Goal: Communication & Community: Answer question/provide support

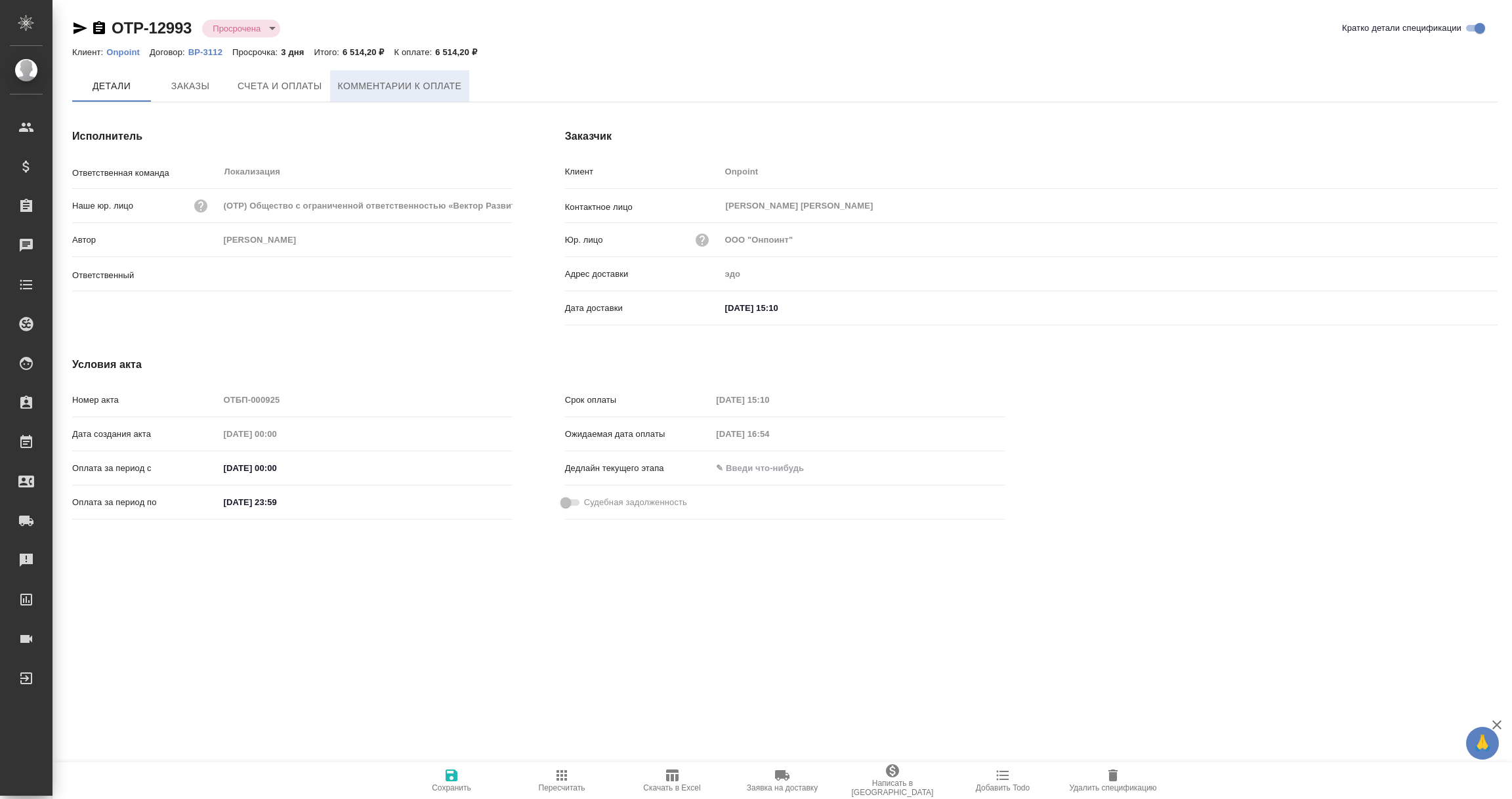
type input "[PERSON_NAME]"
click at [394, 91] on span "Комментарии к оплате" at bounding box center [400, 87] width 124 height 17
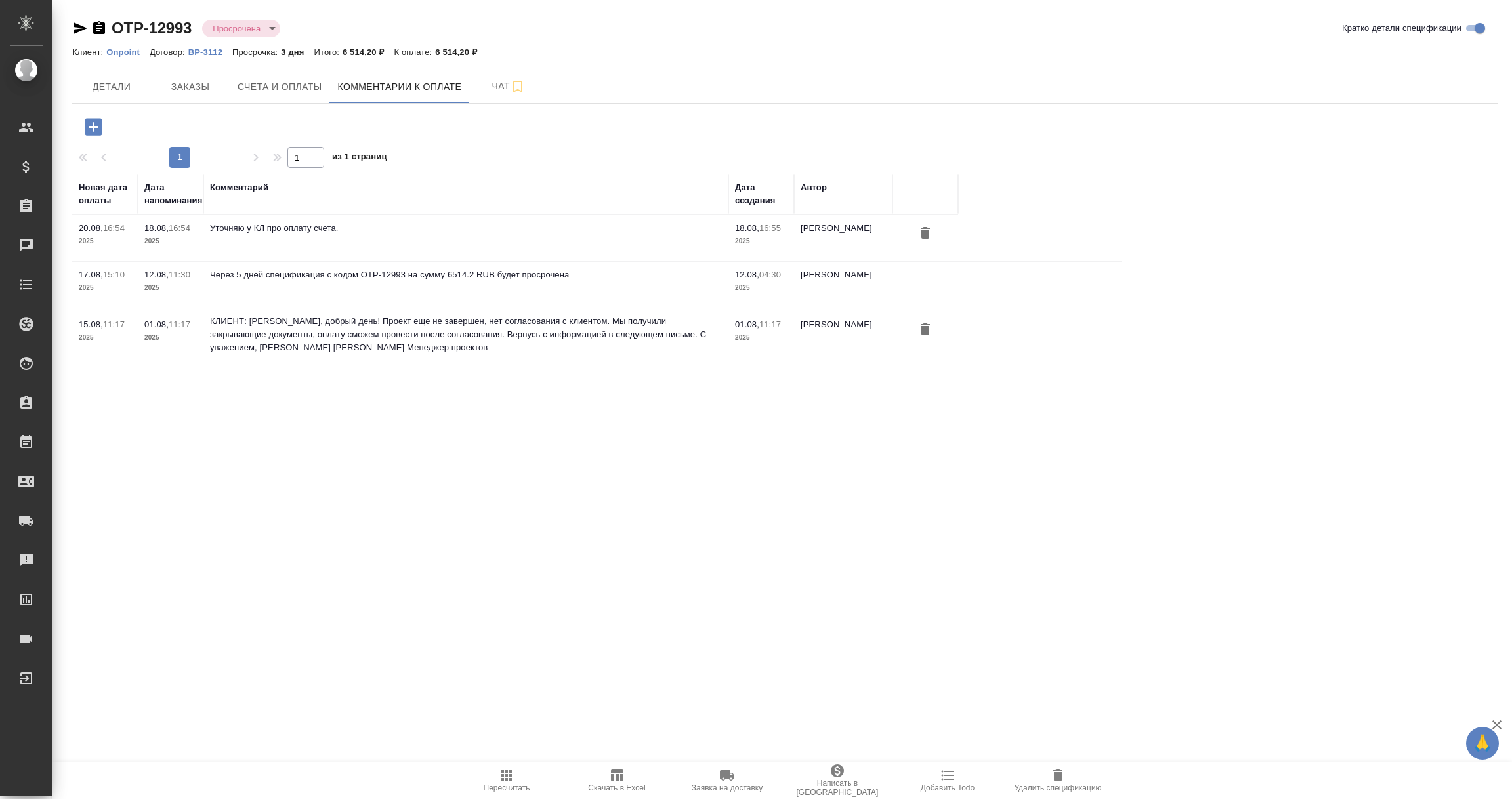
click at [96, 123] on icon "button" at bounding box center [93, 127] width 17 height 17
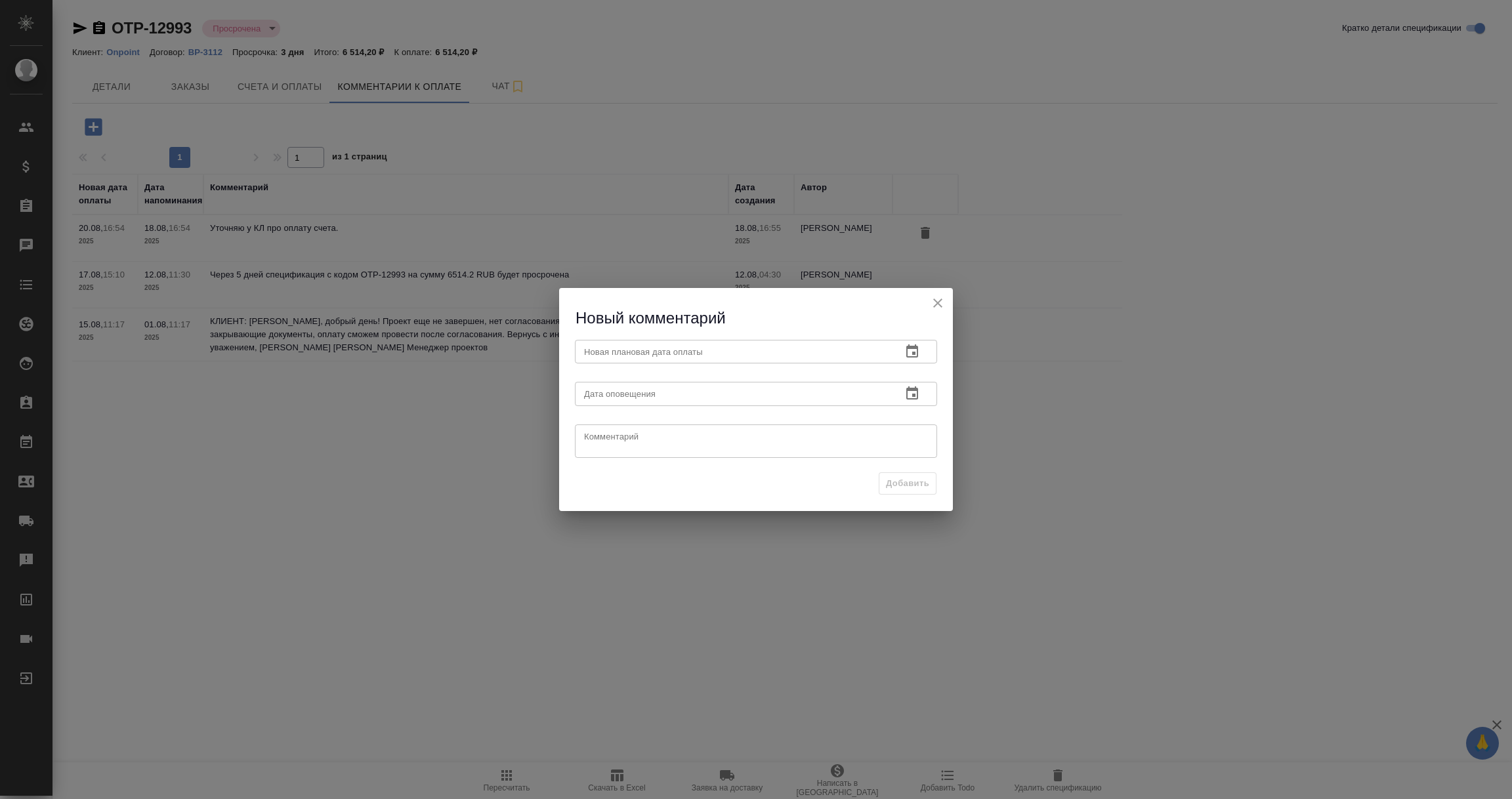
click at [912, 348] on icon "button" at bounding box center [912, 351] width 12 height 13
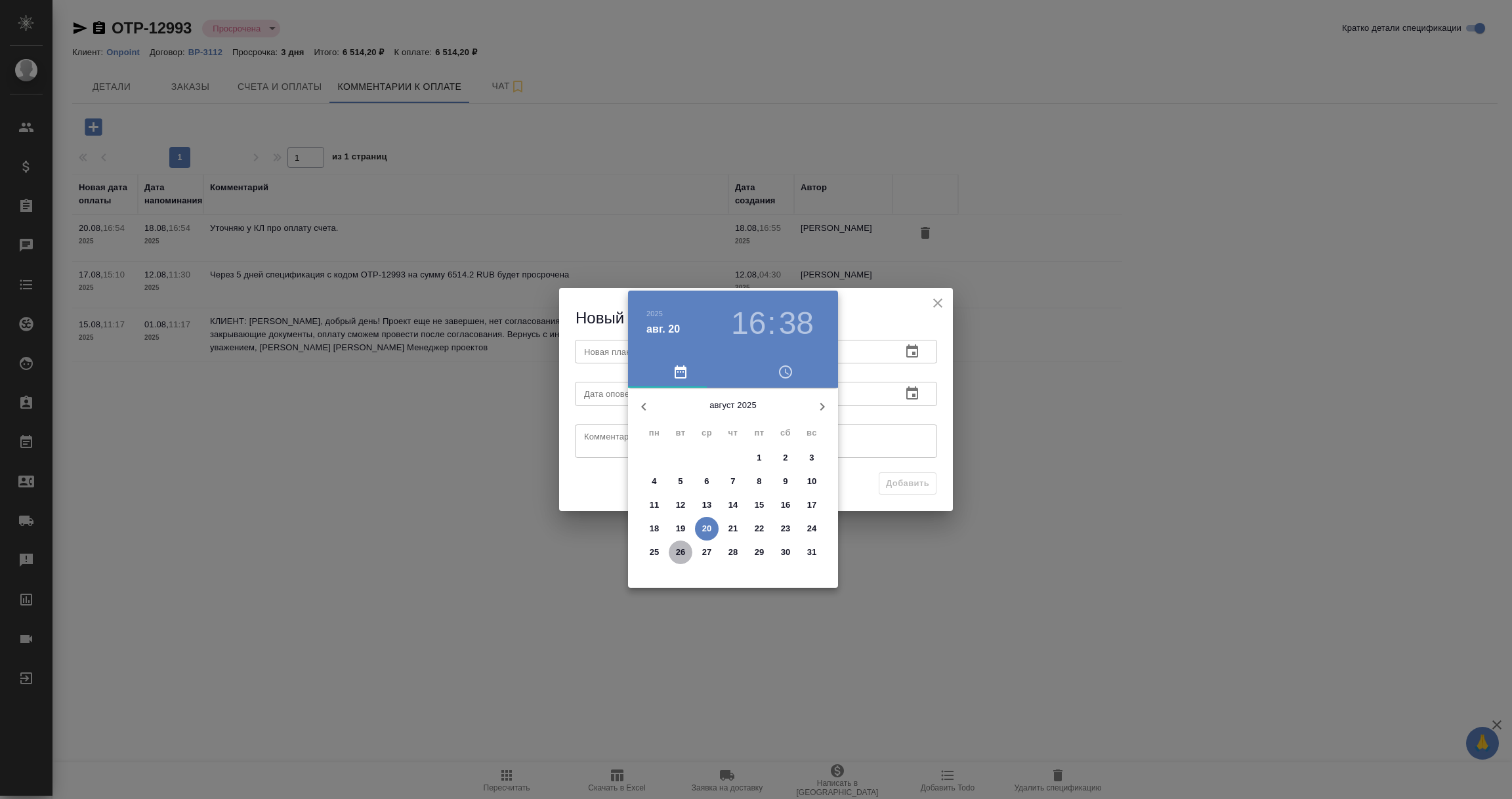
click at [685, 553] on p "26" at bounding box center [681, 552] width 10 height 13
type input "26.08.2025 16:38"
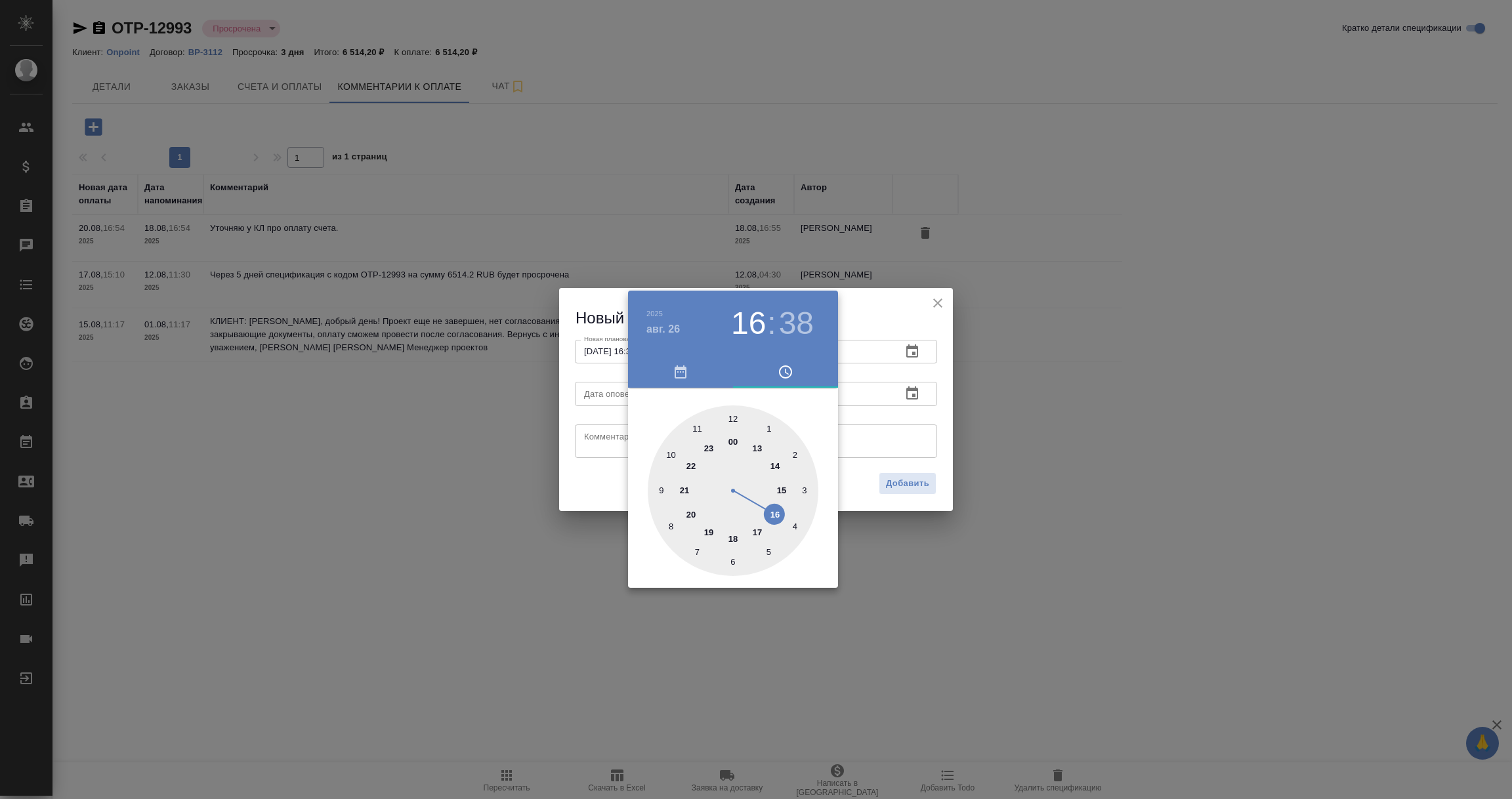
click at [885, 431] on div at bounding box center [756, 400] width 1512 height 799
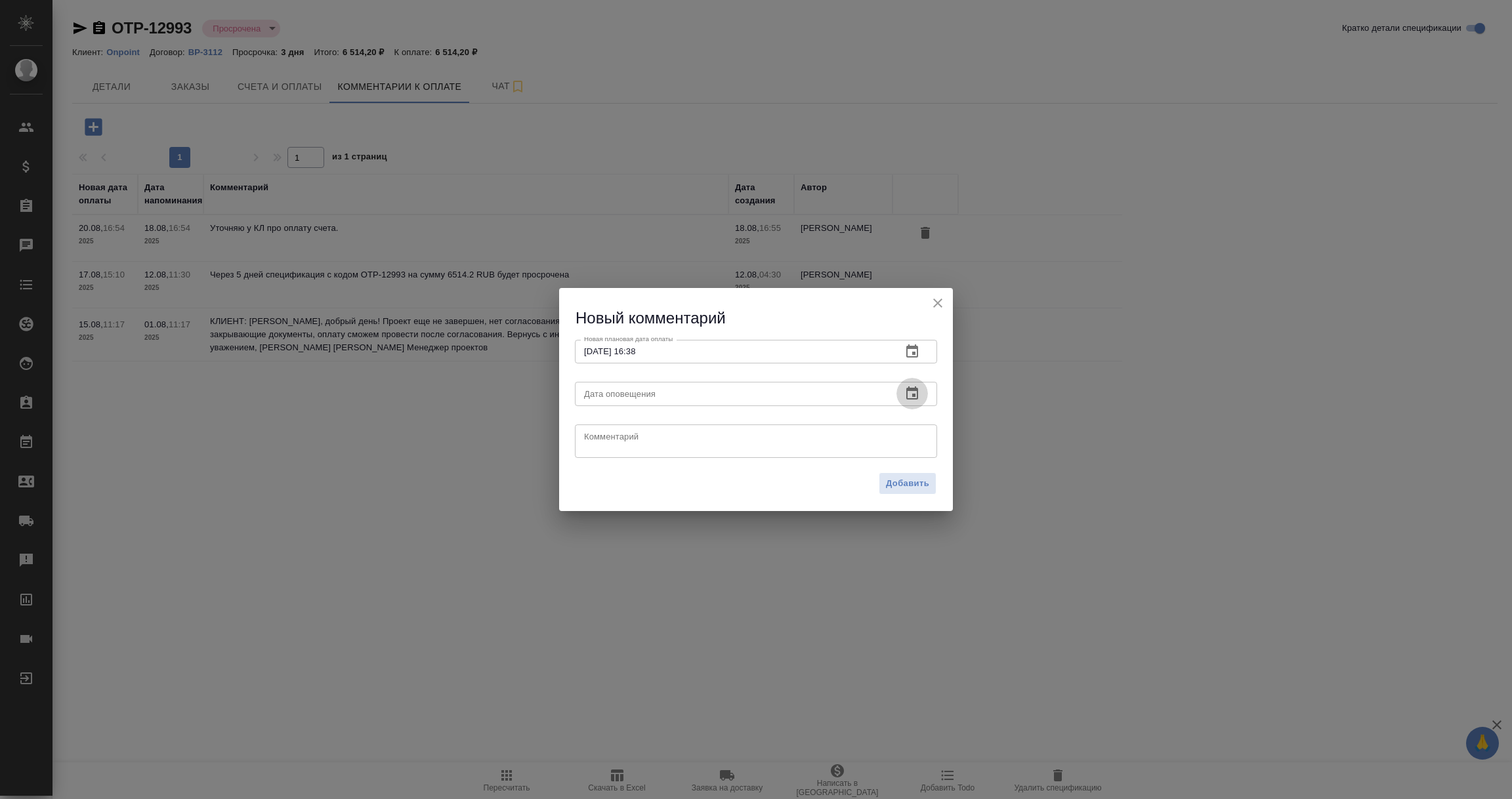
click at [910, 390] on icon "button" at bounding box center [912, 393] width 12 height 13
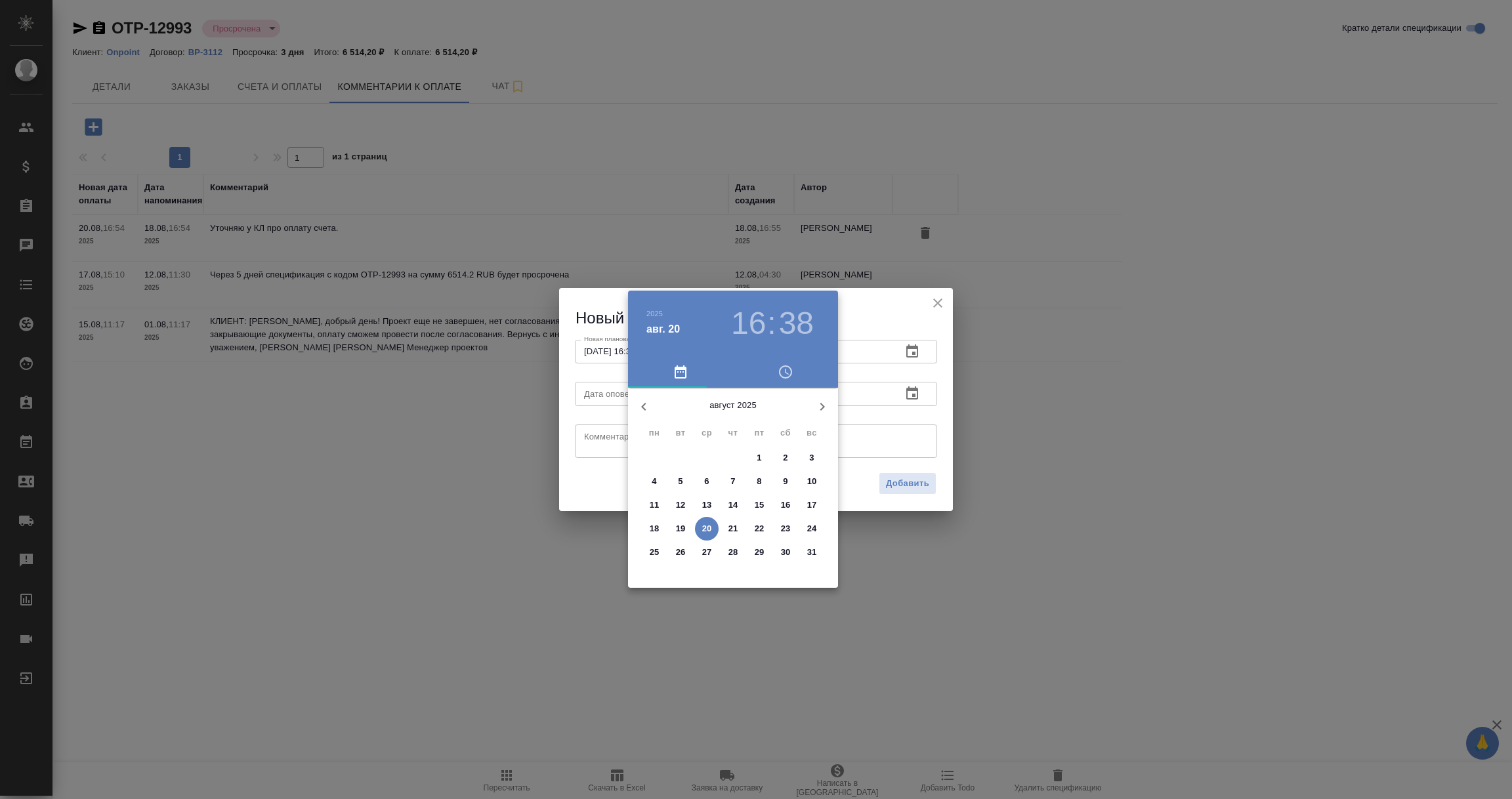
click at [707, 522] on p "20" at bounding box center [707, 529] width 10 height 13
type input "20.08.2025 16:38"
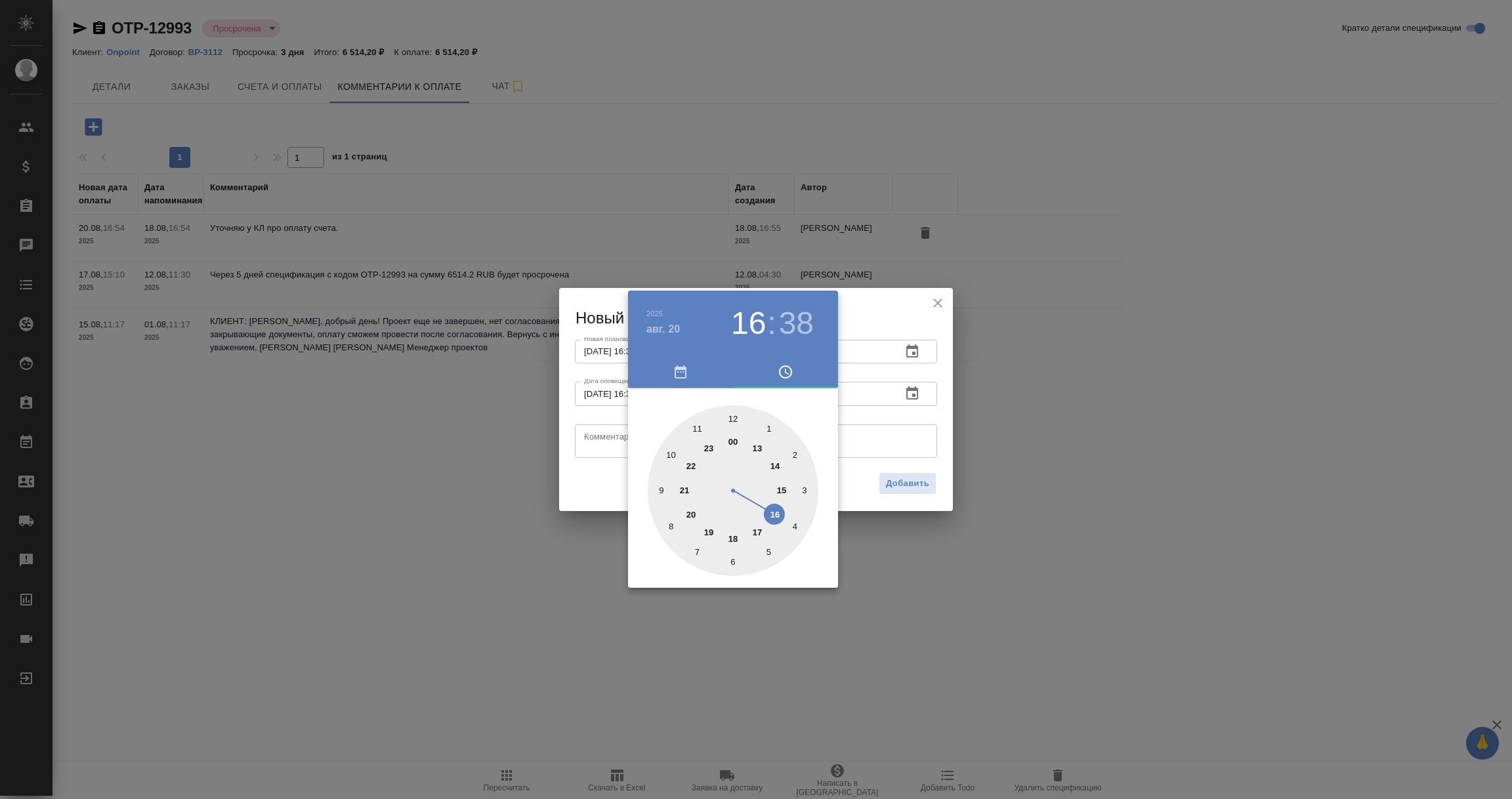
click at [607, 434] on div at bounding box center [756, 400] width 1512 height 799
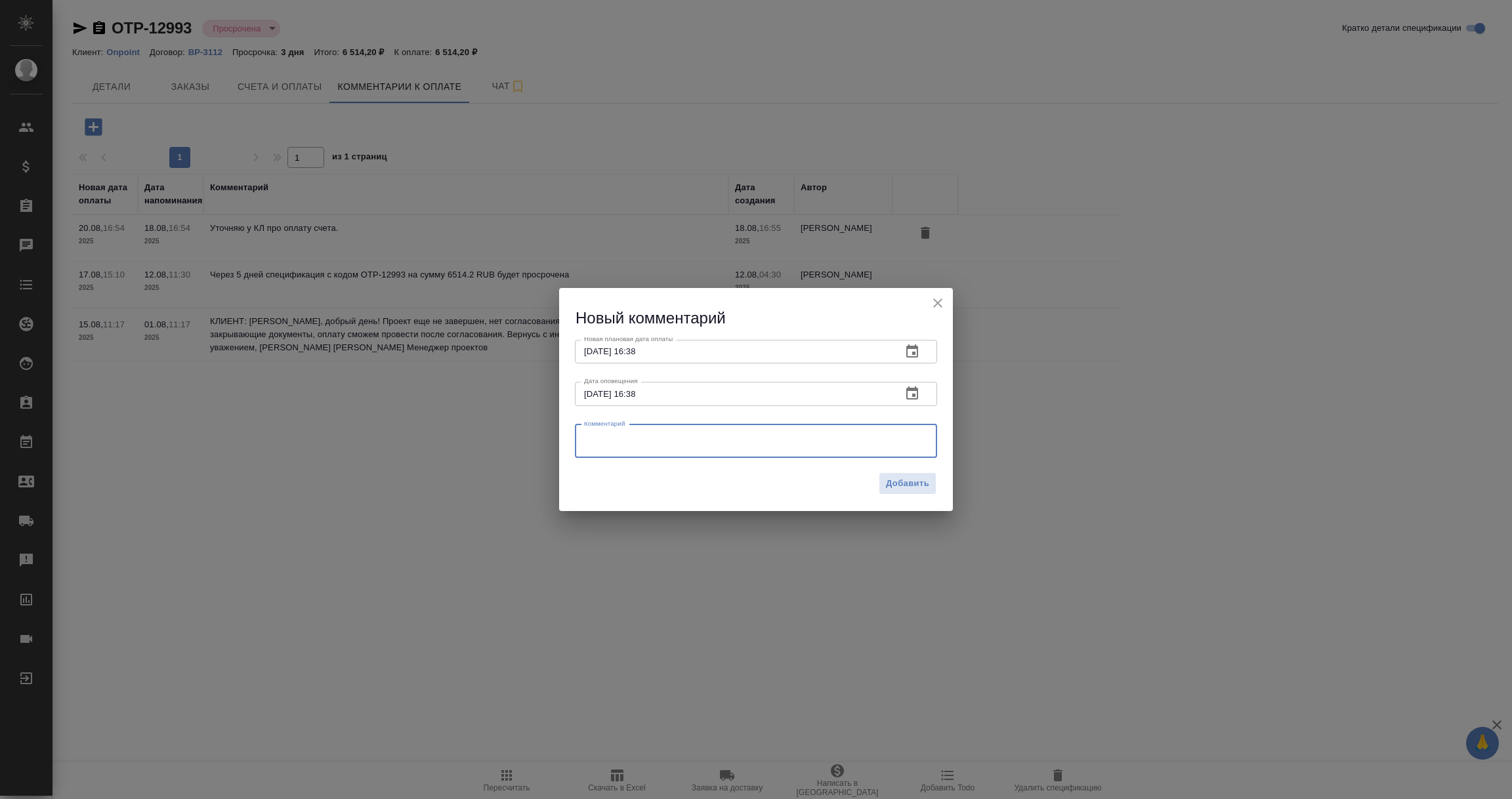
click at [607, 434] on textarea at bounding box center [756, 440] width 344 height 20
paste textarea "Екатерина, добрый день! К сожалению, я не погружена глубоко в данные проекты и …"
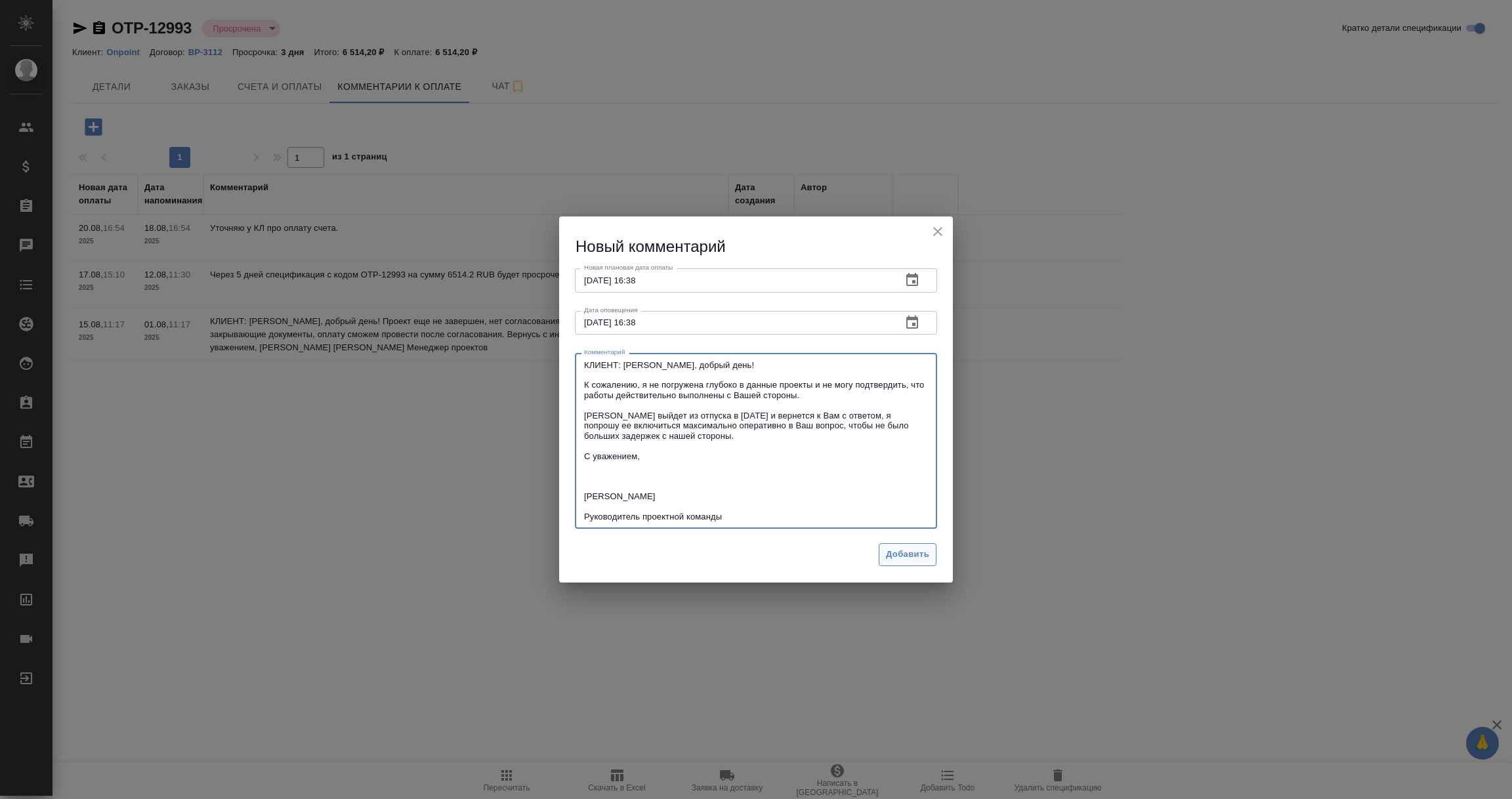
type textarea "КЛИЕНТ: Екатерина, добрый день! К сожалению, я не погружена глубоко в данные пр…"
click at [901, 556] on span "Добавить" at bounding box center [907, 554] width 43 height 15
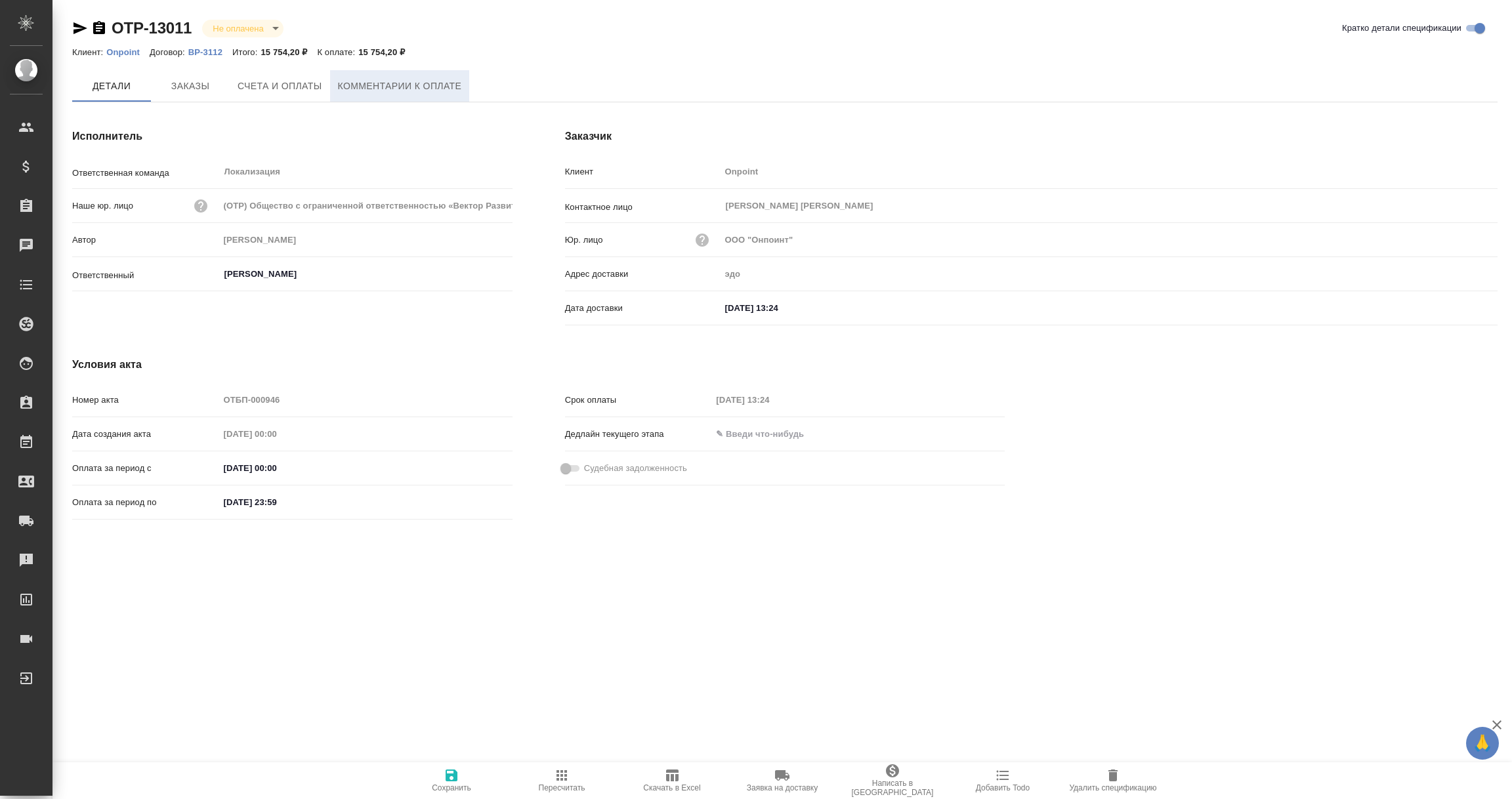
click at [423, 84] on span "Комментарии к оплате" at bounding box center [400, 87] width 124 height 17
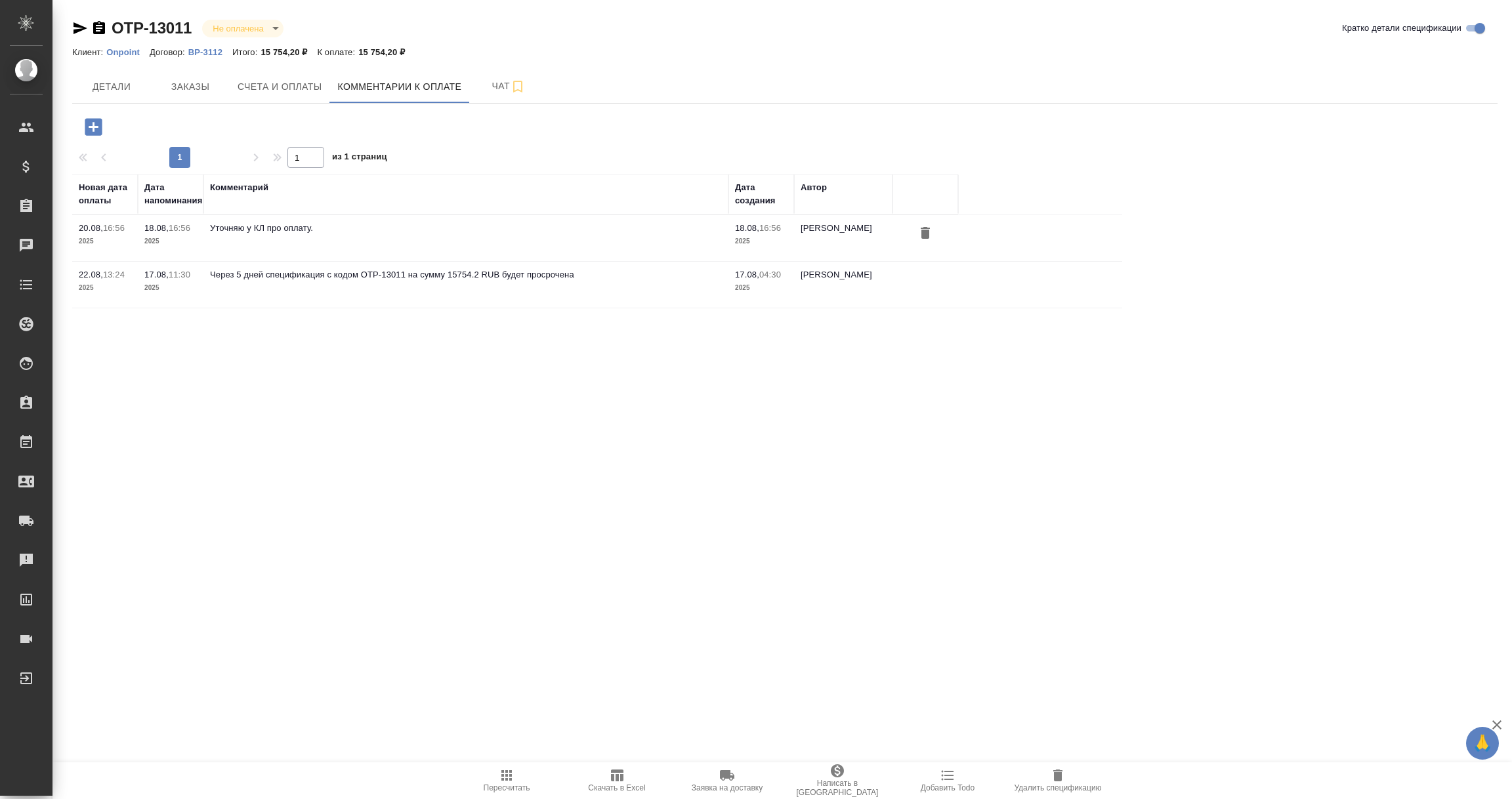
click at [92, 124] on icon "button" at bounding box center [93, 127] width 23 height 23
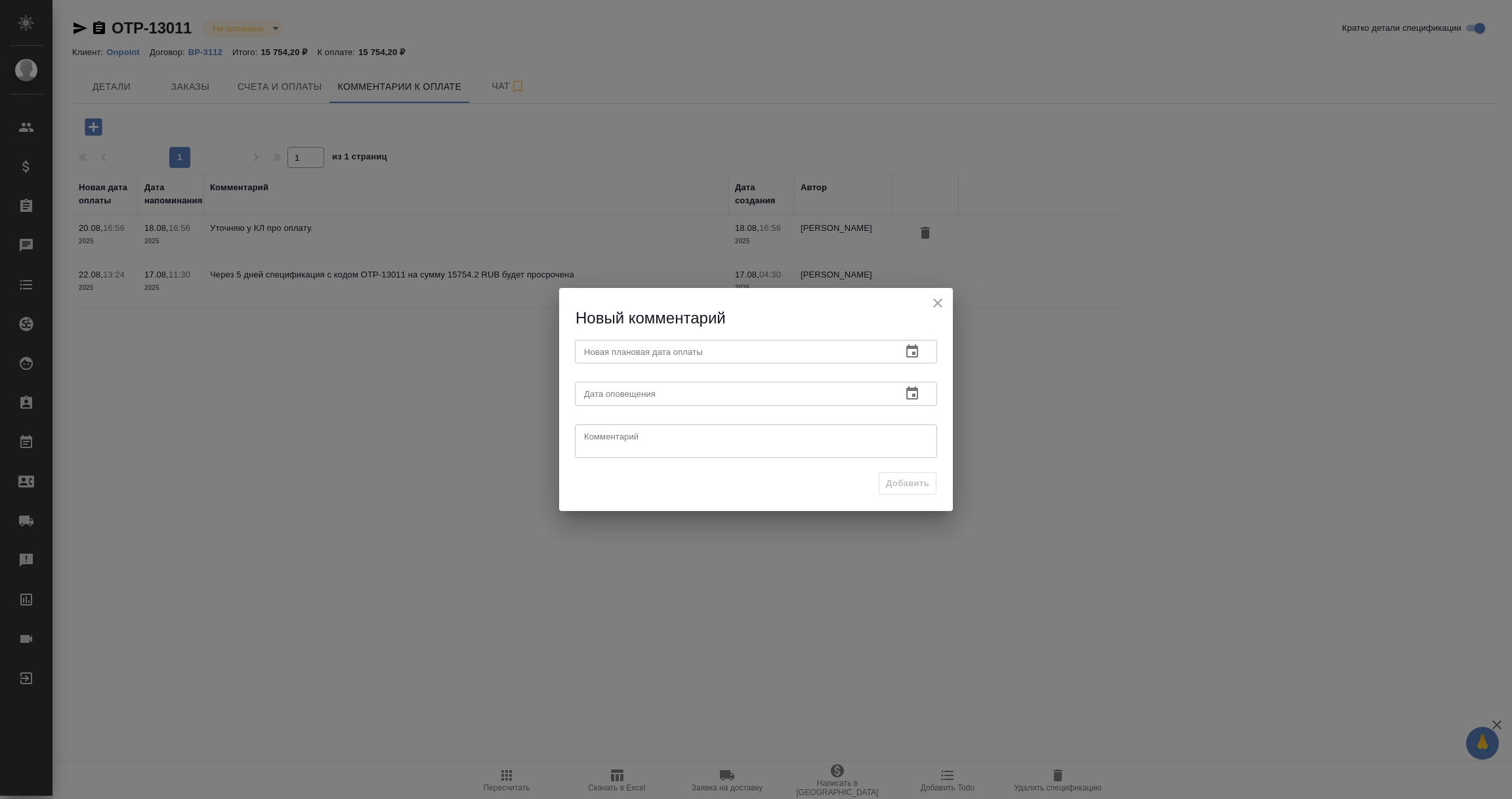
click at [905, 351] on icon "button" at bounding box center [912, 351] width 16 height 16
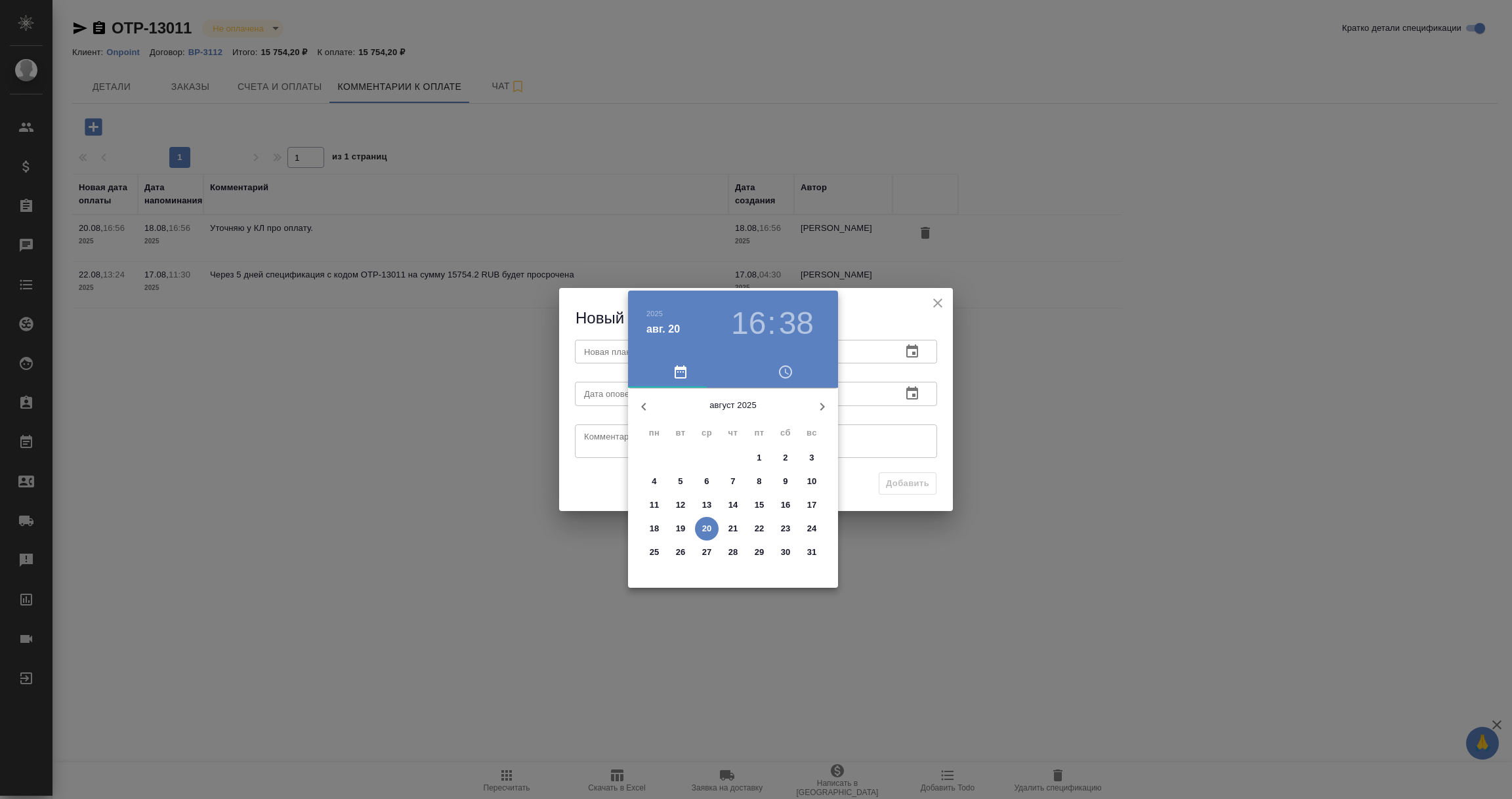
click at [683, 549] on p "26" at bounding box center [681, 552] width 10 height 13
type input "[DATE] 16:38"
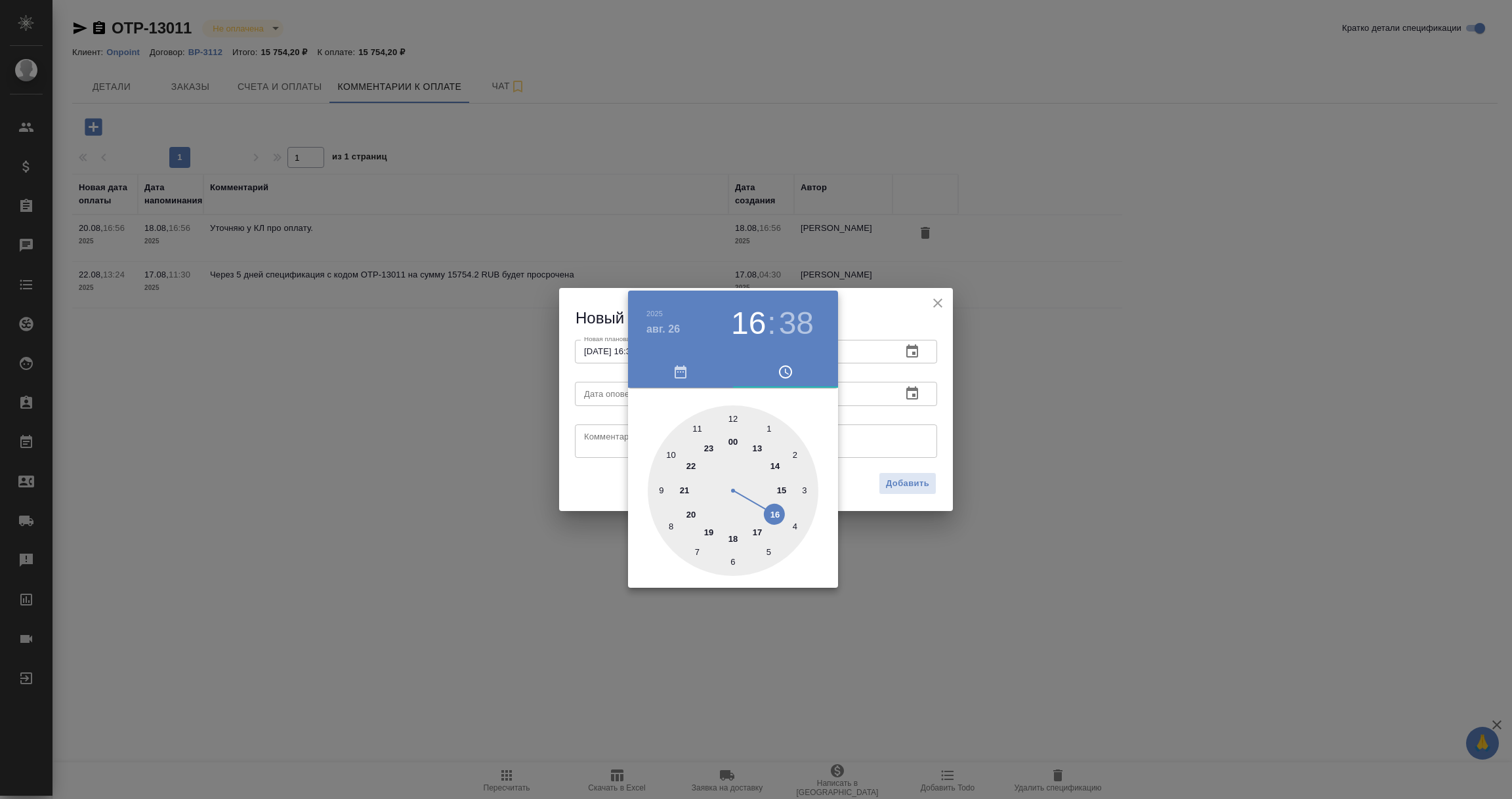
click at [880, 427] on div at bounding box center [756, 400] width 1512 height 799
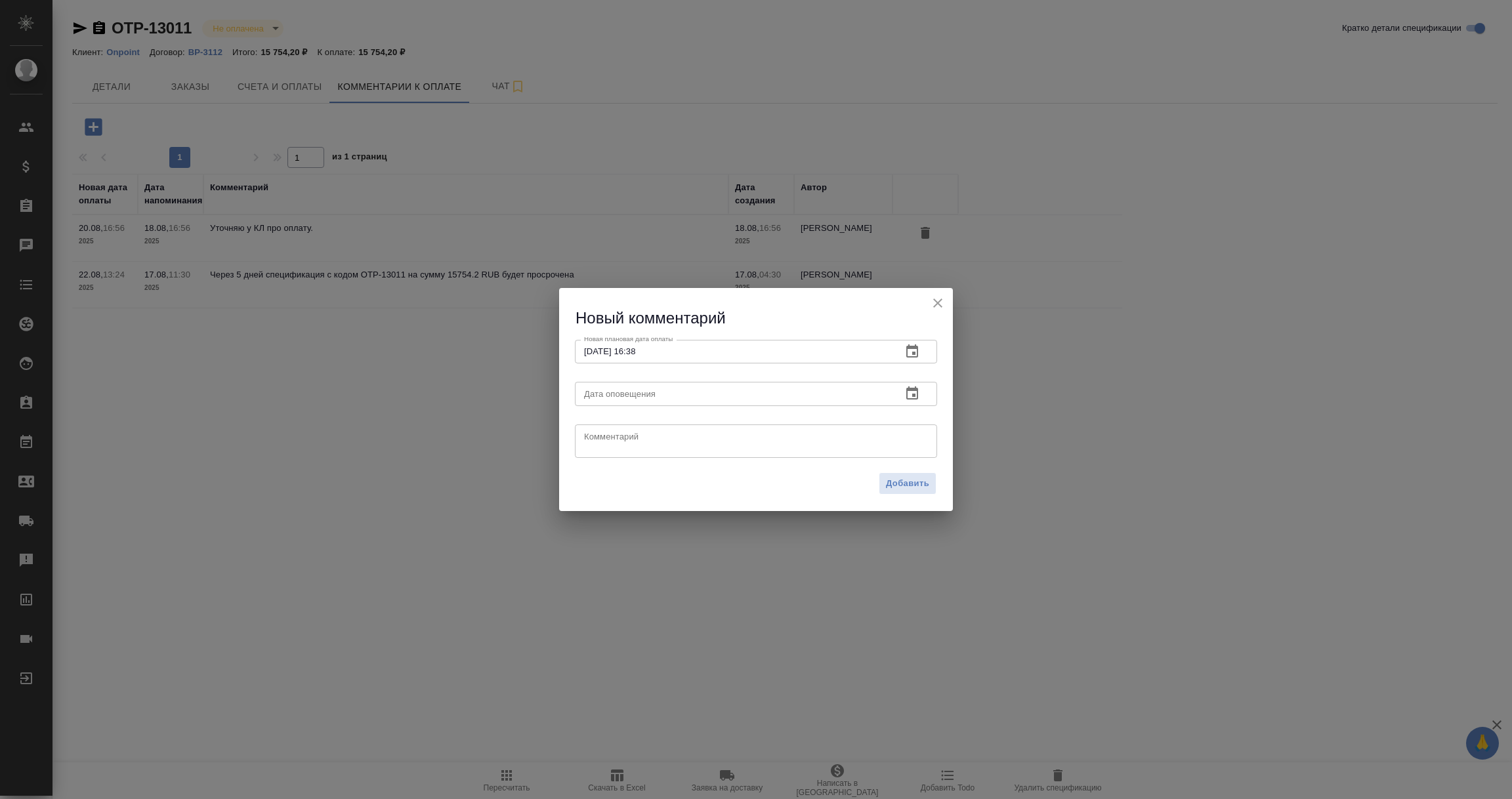
click at [911, 392] on icon "button" at bounding box center [912, 393] width 16 height 16
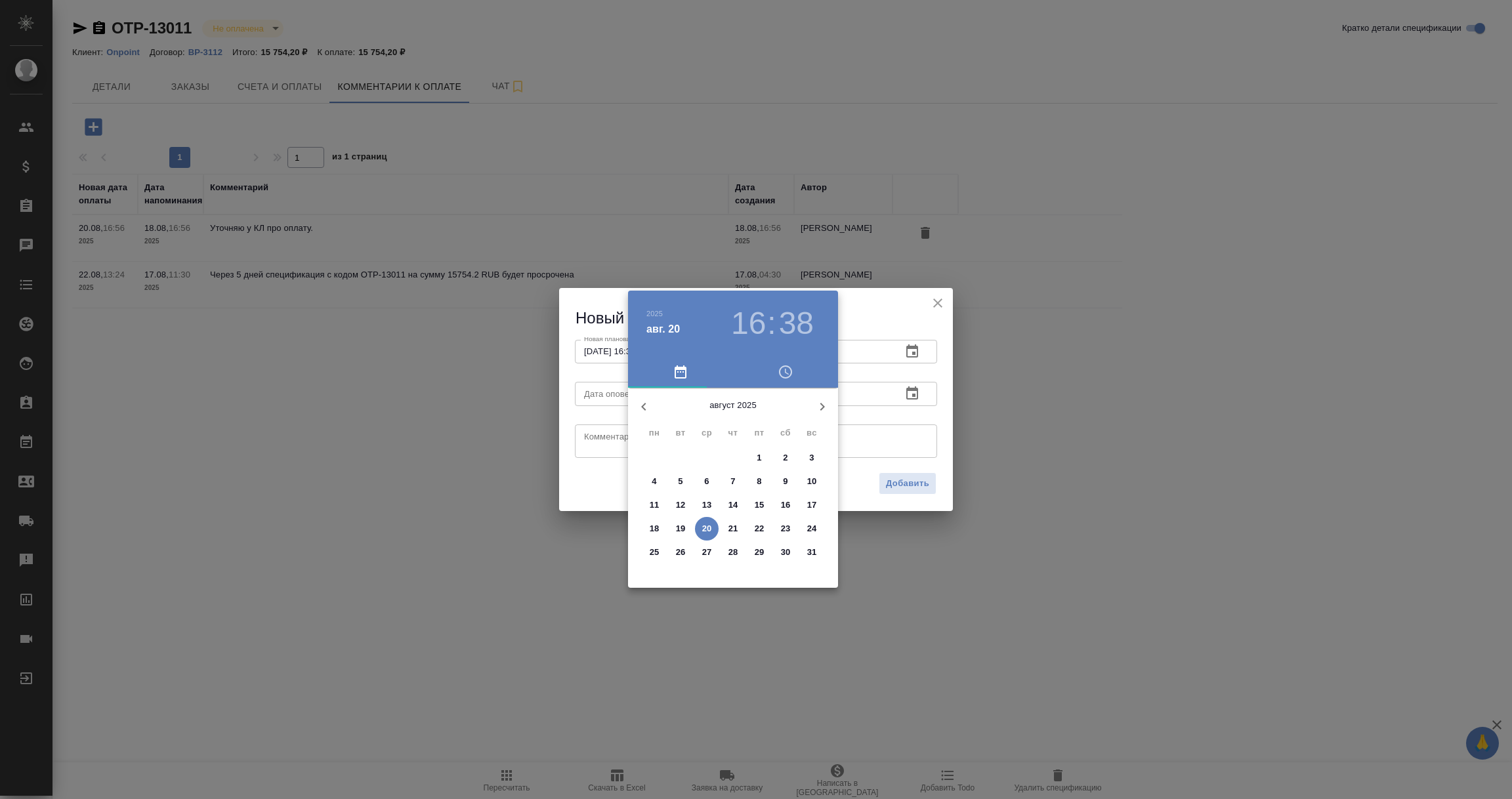
click at [698, 529] on span "20" at bounding box center [706, 529] width 23 height 13
type input "20.08.2025 16:38"
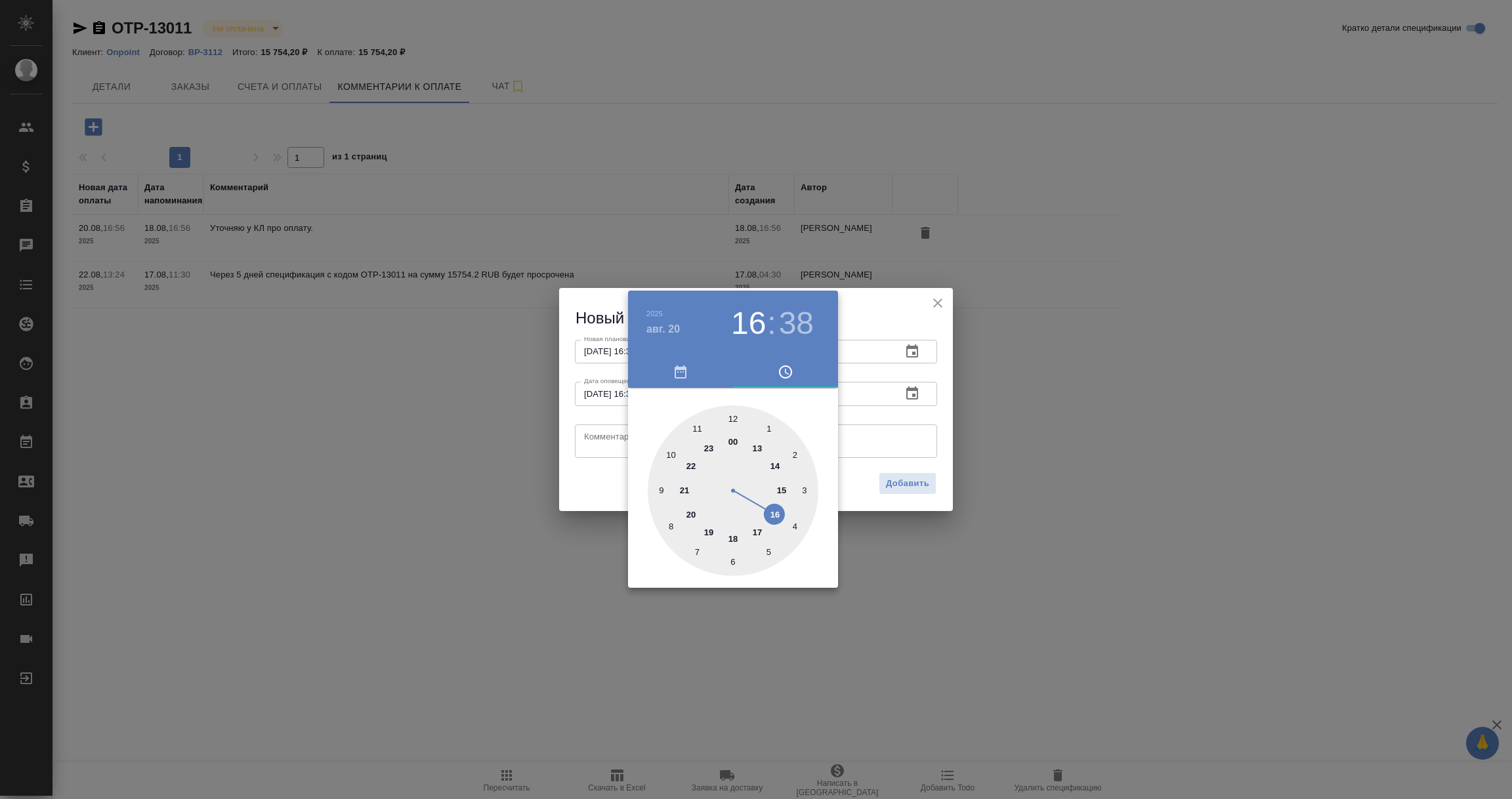
click at [608, 435] on div at bounding box center [756, 400] width 1512 height 799
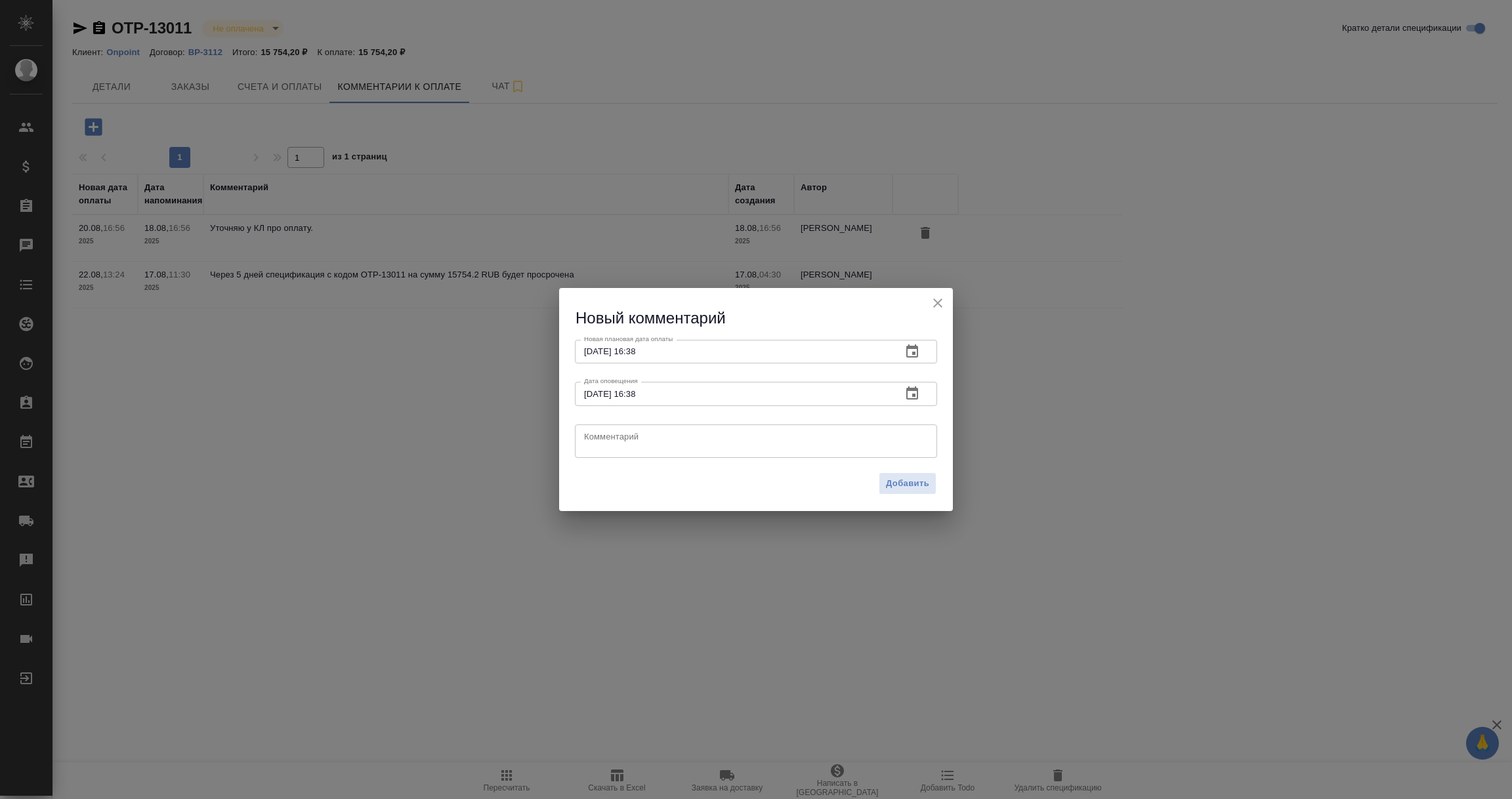
click at [608, 435] on textarea at bounding box center [756, 440] width 344 height 20
paste textarea "Екатерина, добрый день! К сожалению, я не погружена глубоко в данные проекты и …"
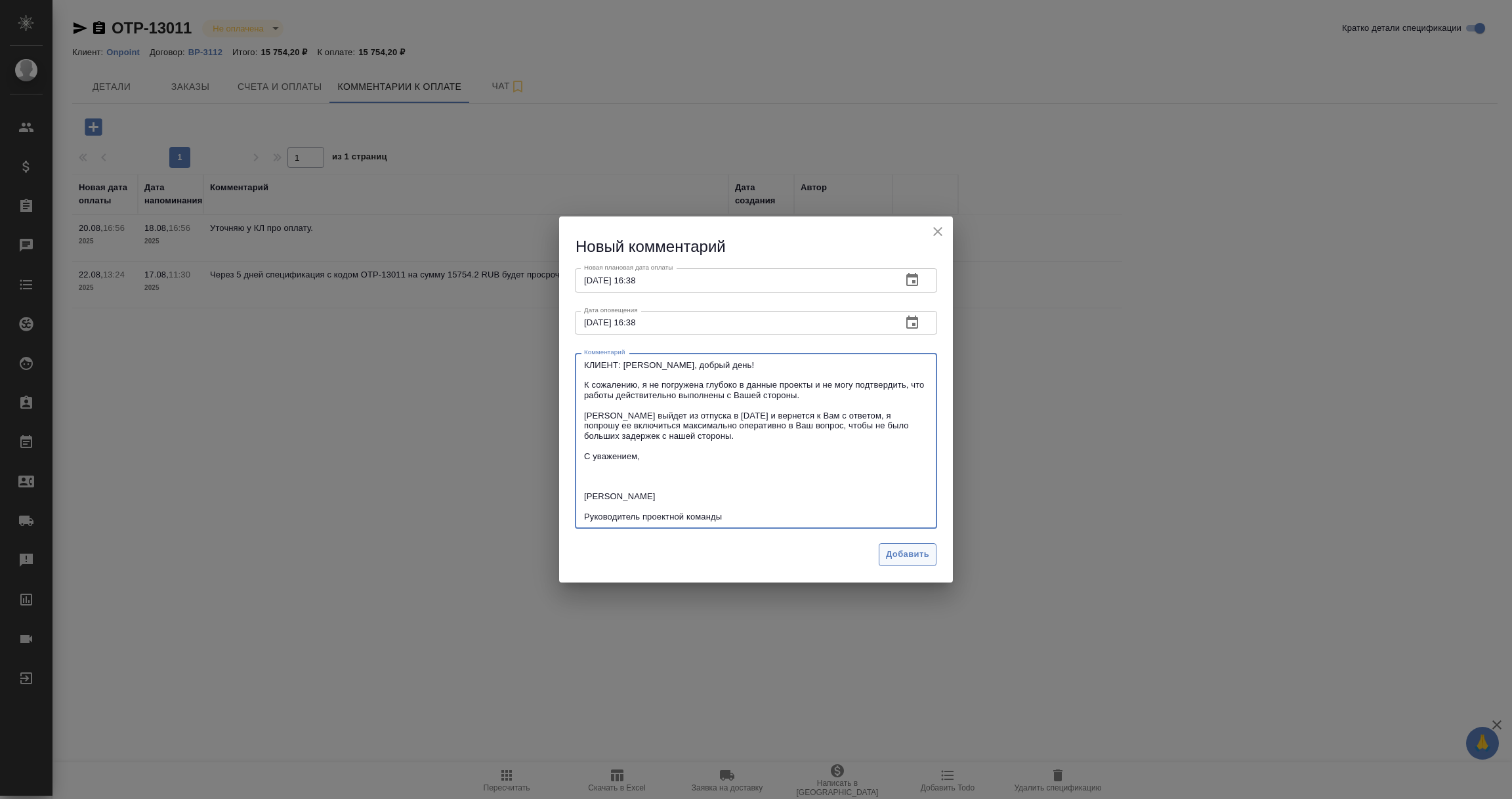
type textarea "КЛИЕНТ: Екатерина, добрый день! К сожалению, я не погружена глубоко в данные пр…"
click at [891, 551] on span "Добавить" at bounding box center [907, 554] width 43 height 15
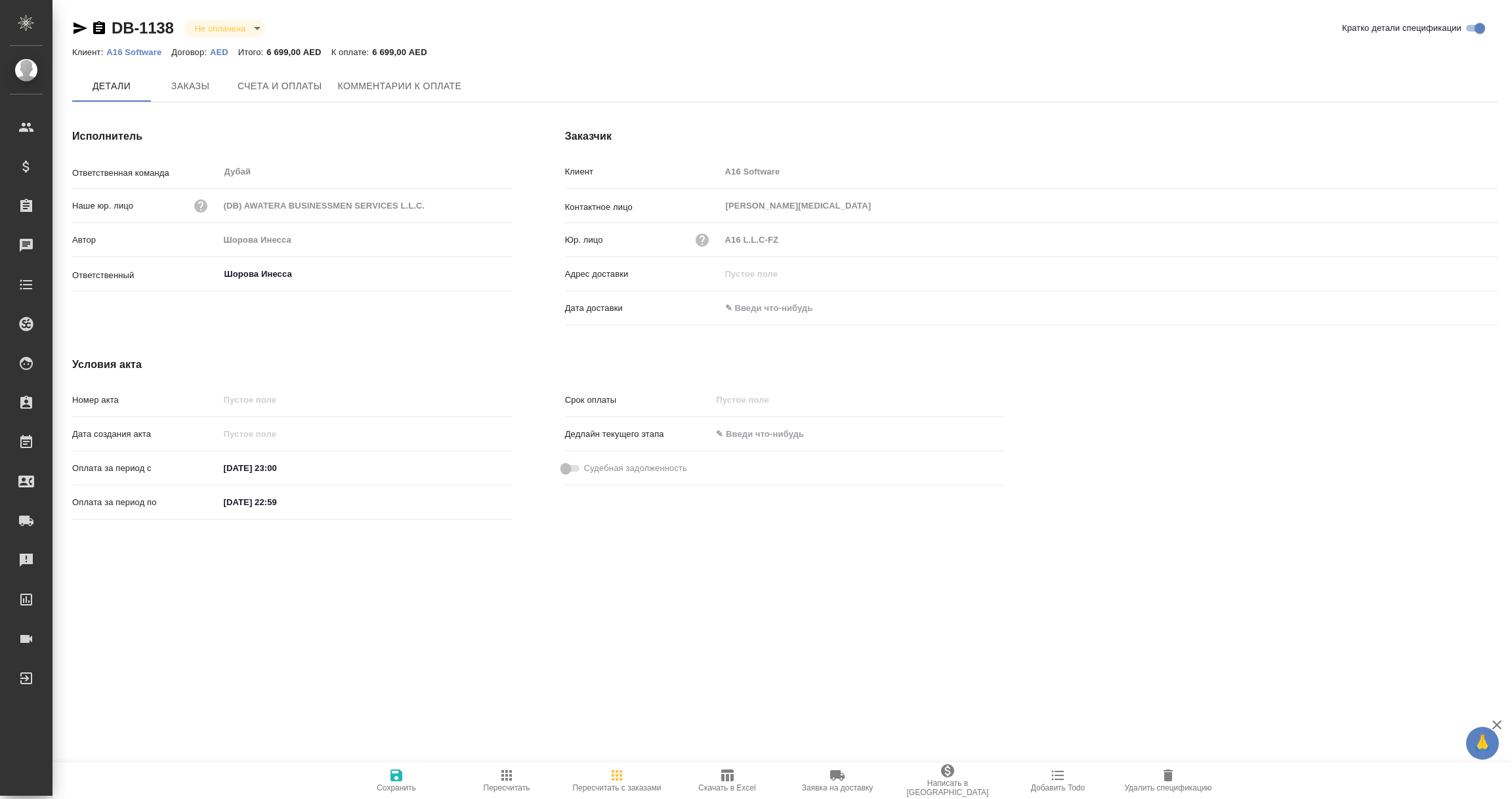
click at [195, 88] on span "Заказы" at bounding box center [190, 87] width 63 height 17
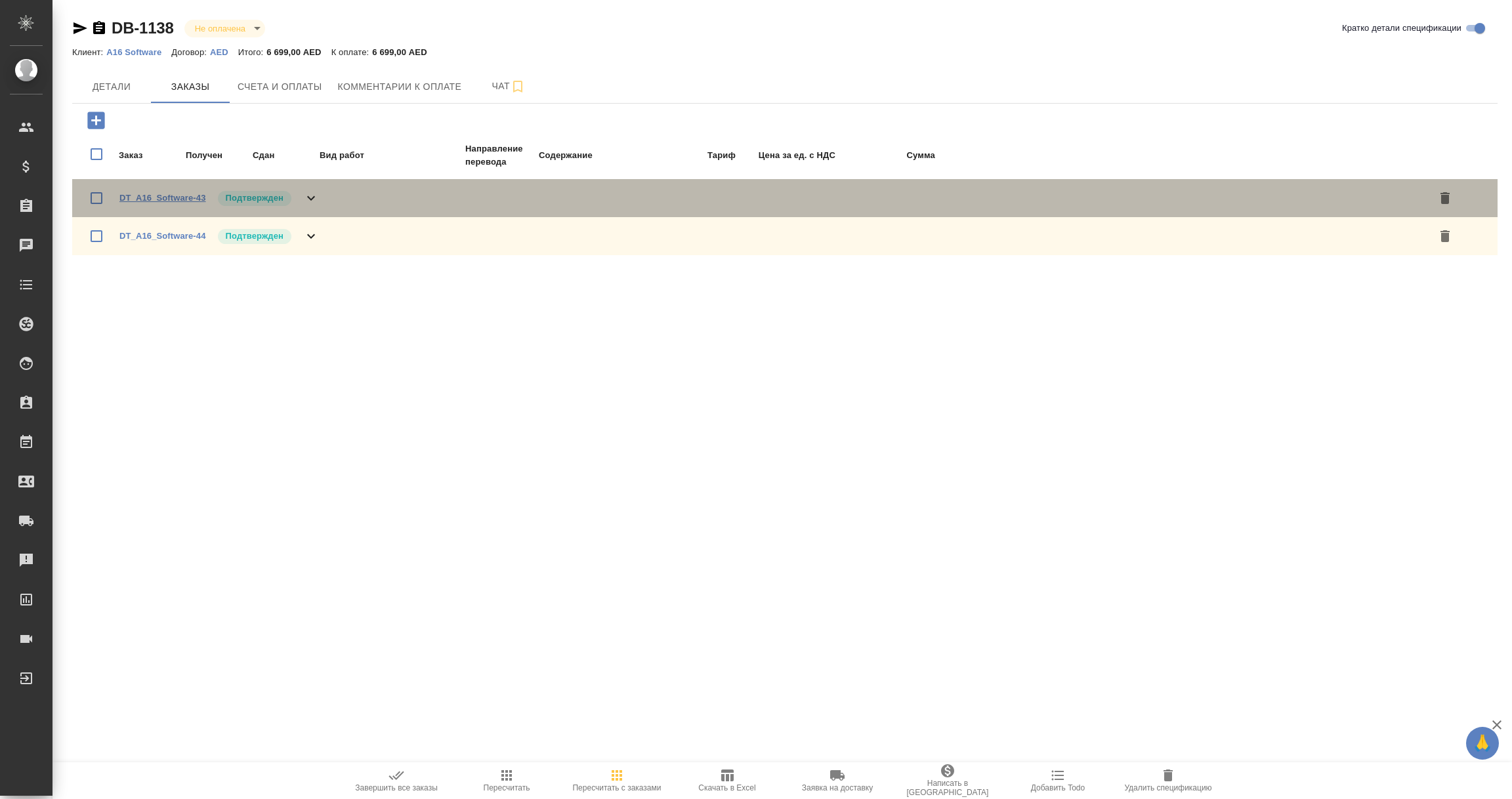
click at [157, 198] on link "DT_A16_Software-43" at bounding box center [162, 197] width 87 height 10
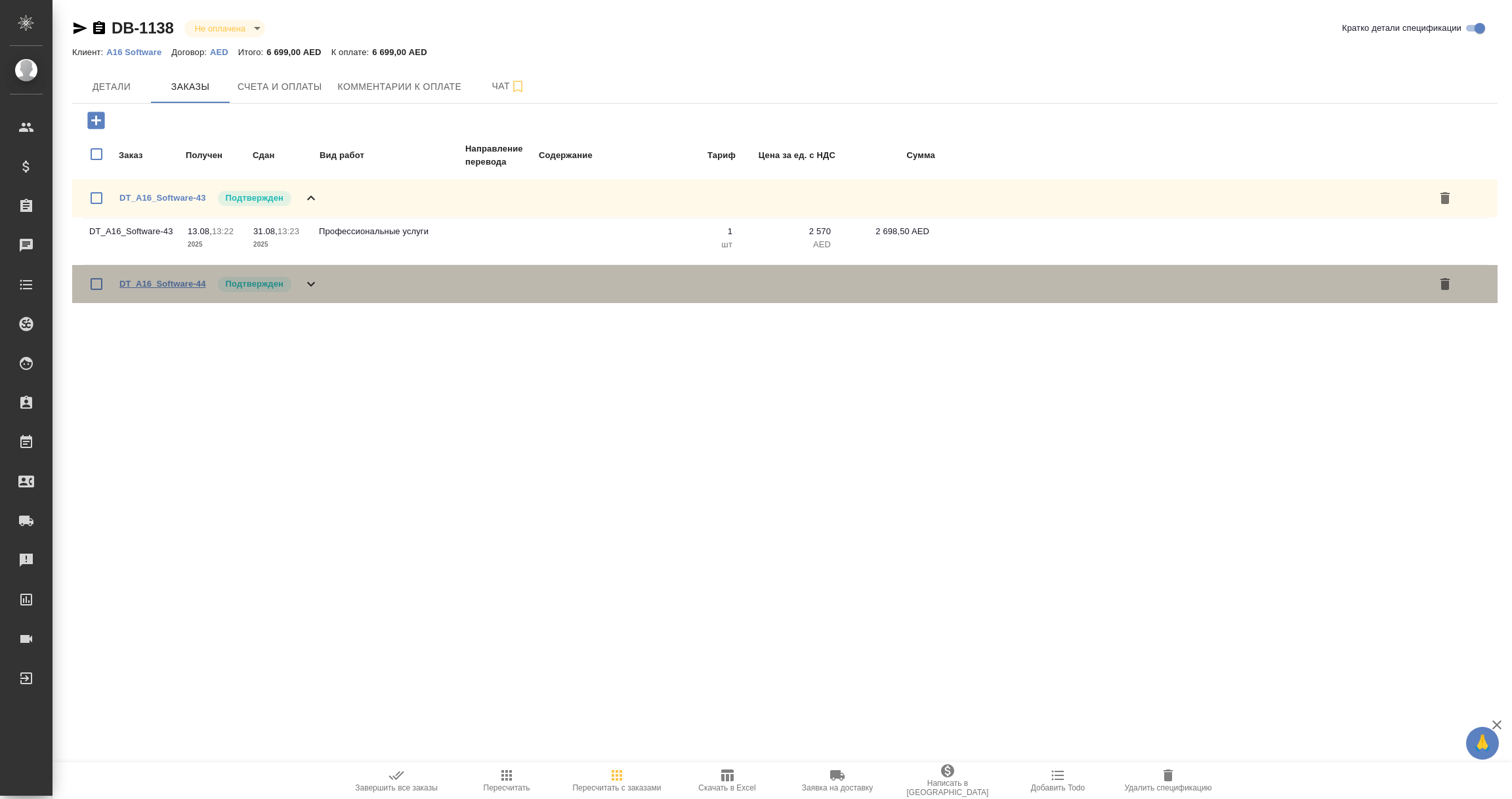
click at [158, 283] on link "DT_A16_Software-44" at bounding box center [162, 283] width 87 height 10
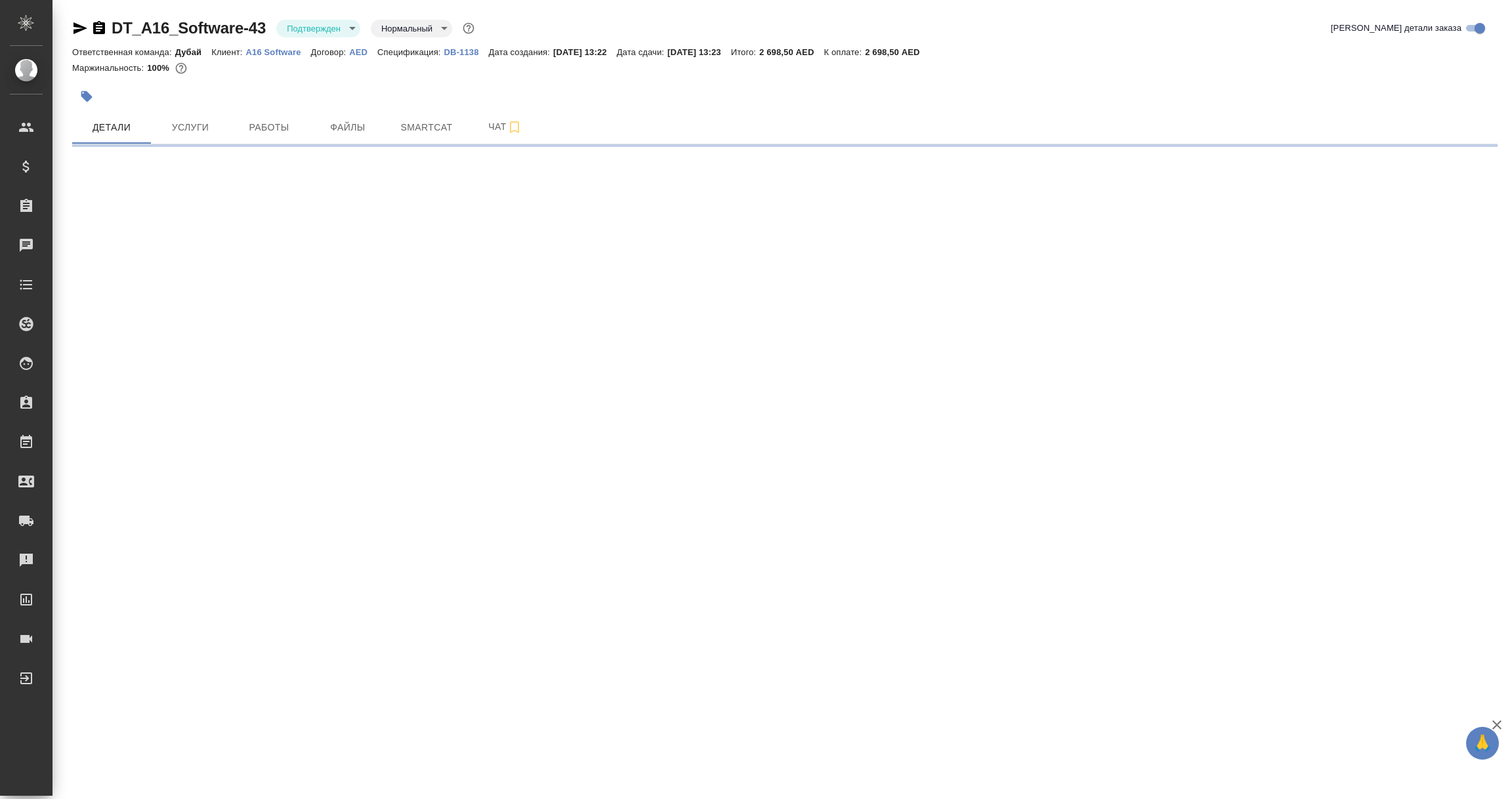
select select "RU"
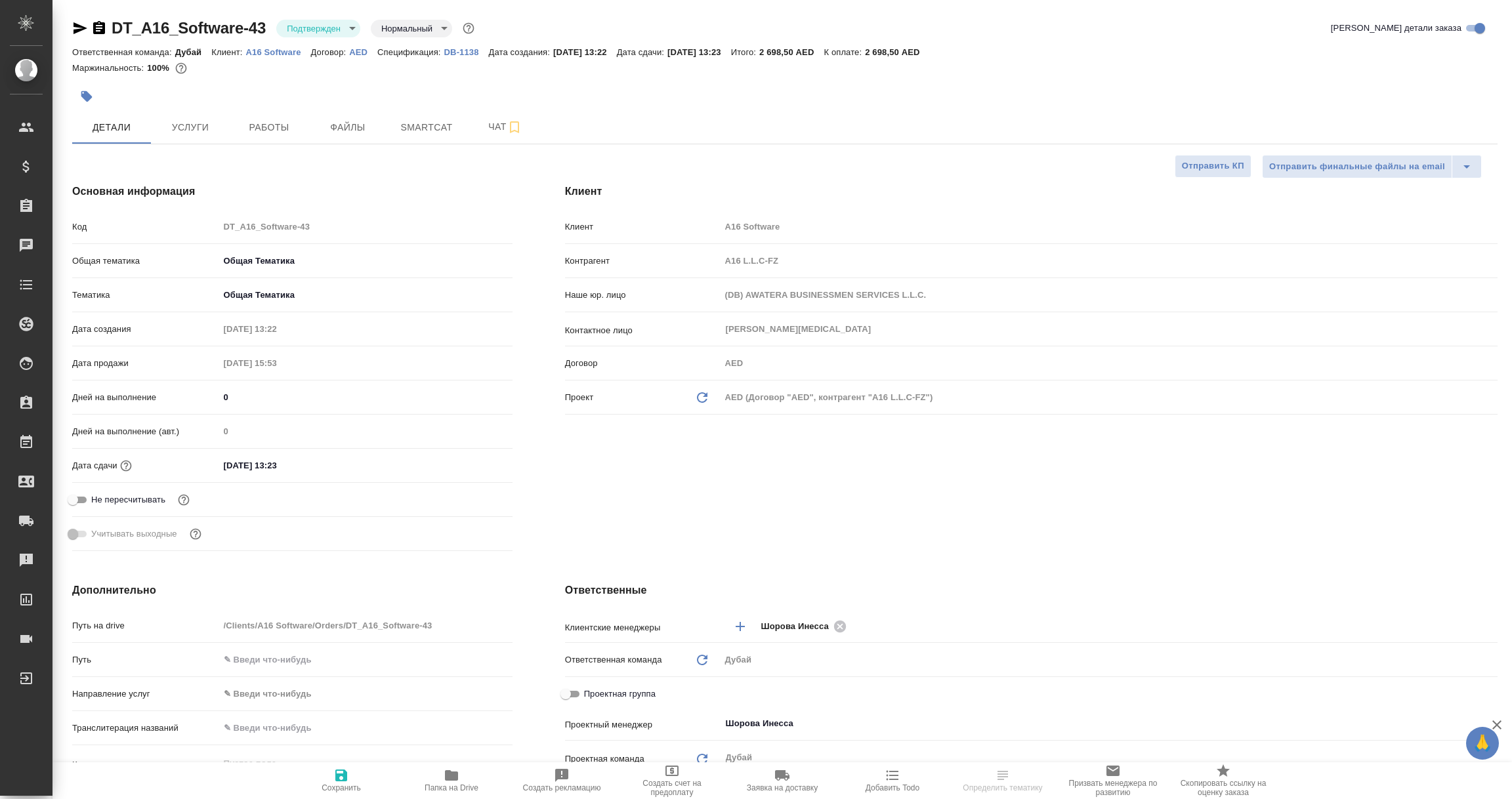
type textarea "x"
click at [195, 129] on span "Услуги" at bounding box center [190, 128] width 63 height 17
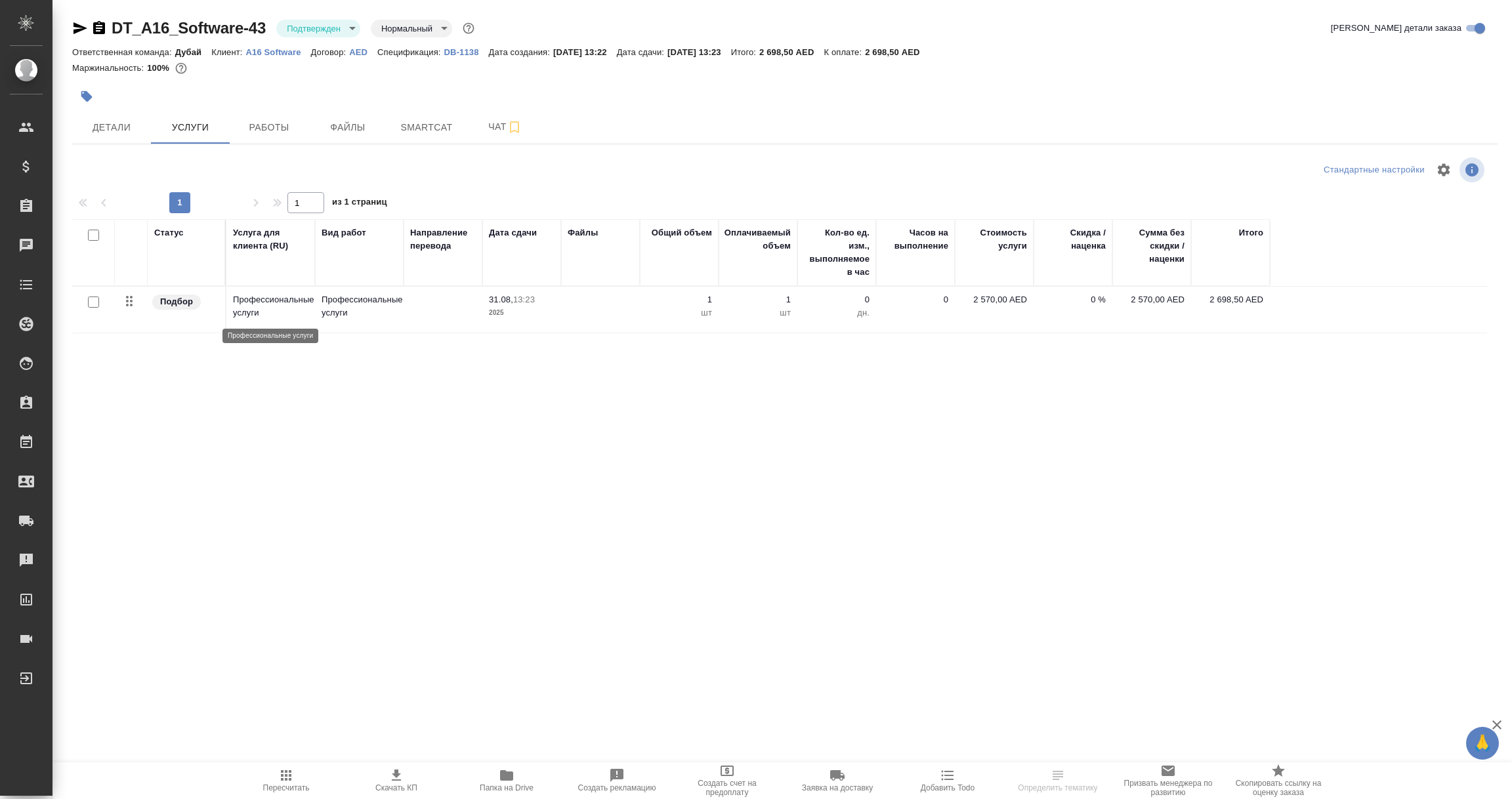
click at [274, 309] on p "Профессиональные услуги" at bounding box center [270, 306] width 75 height 26
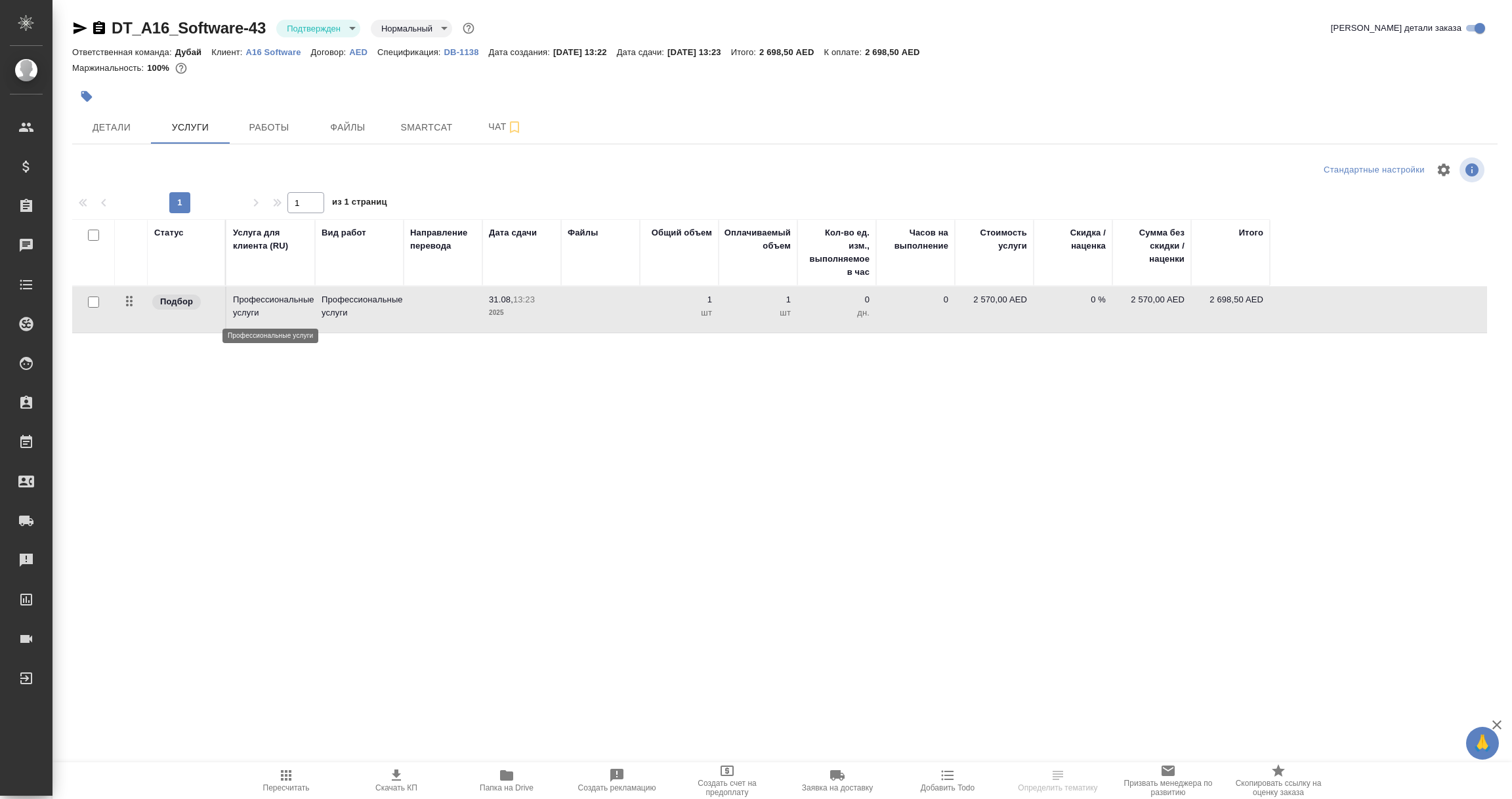
click at [274, 309] on p "Профессиональные услуги" at bounding box center [270, 306] width 75 height 26
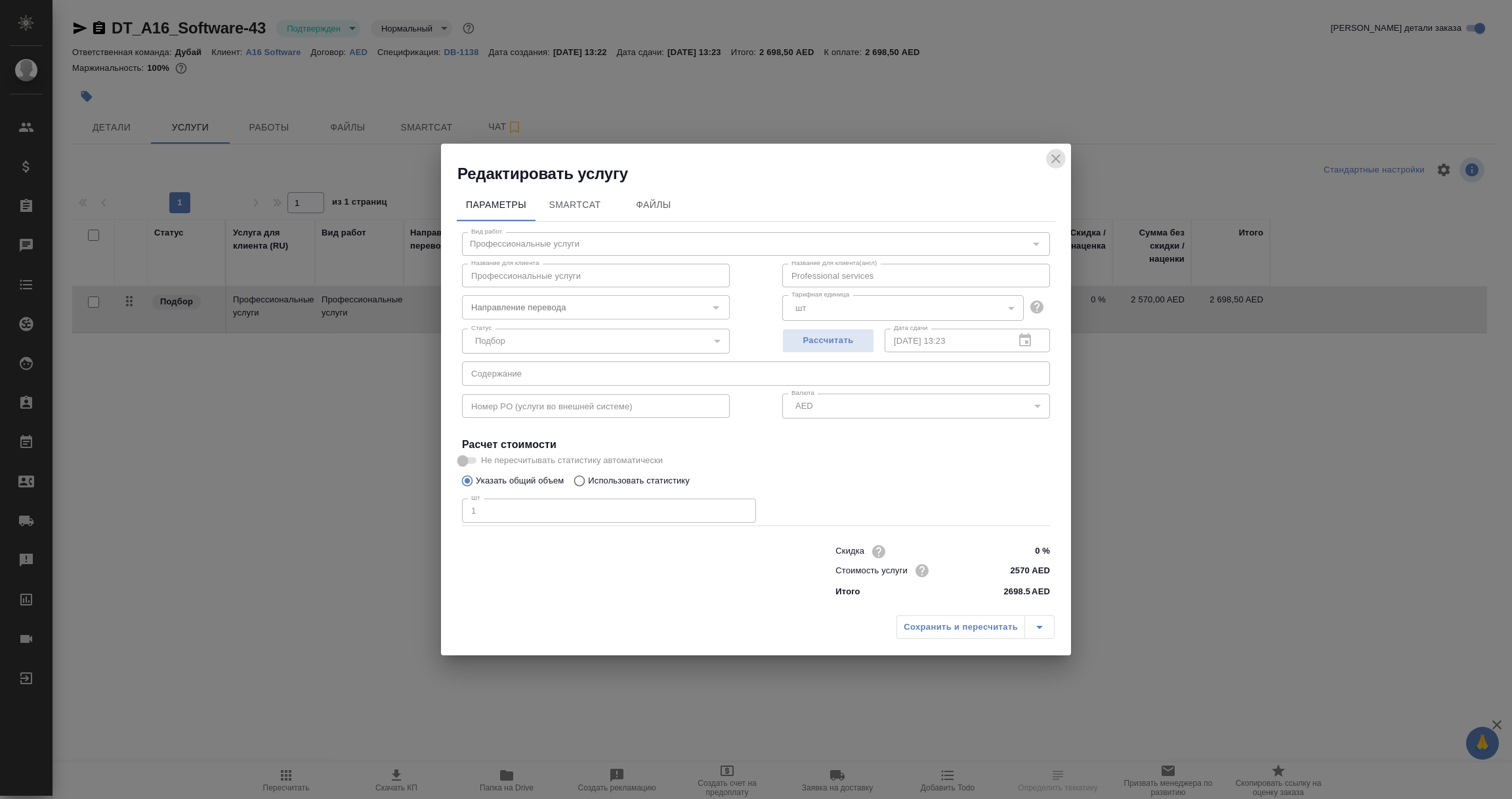
click at [1060, 156] on icon "close" at bounding box center [1056, 158] width 16 height 16
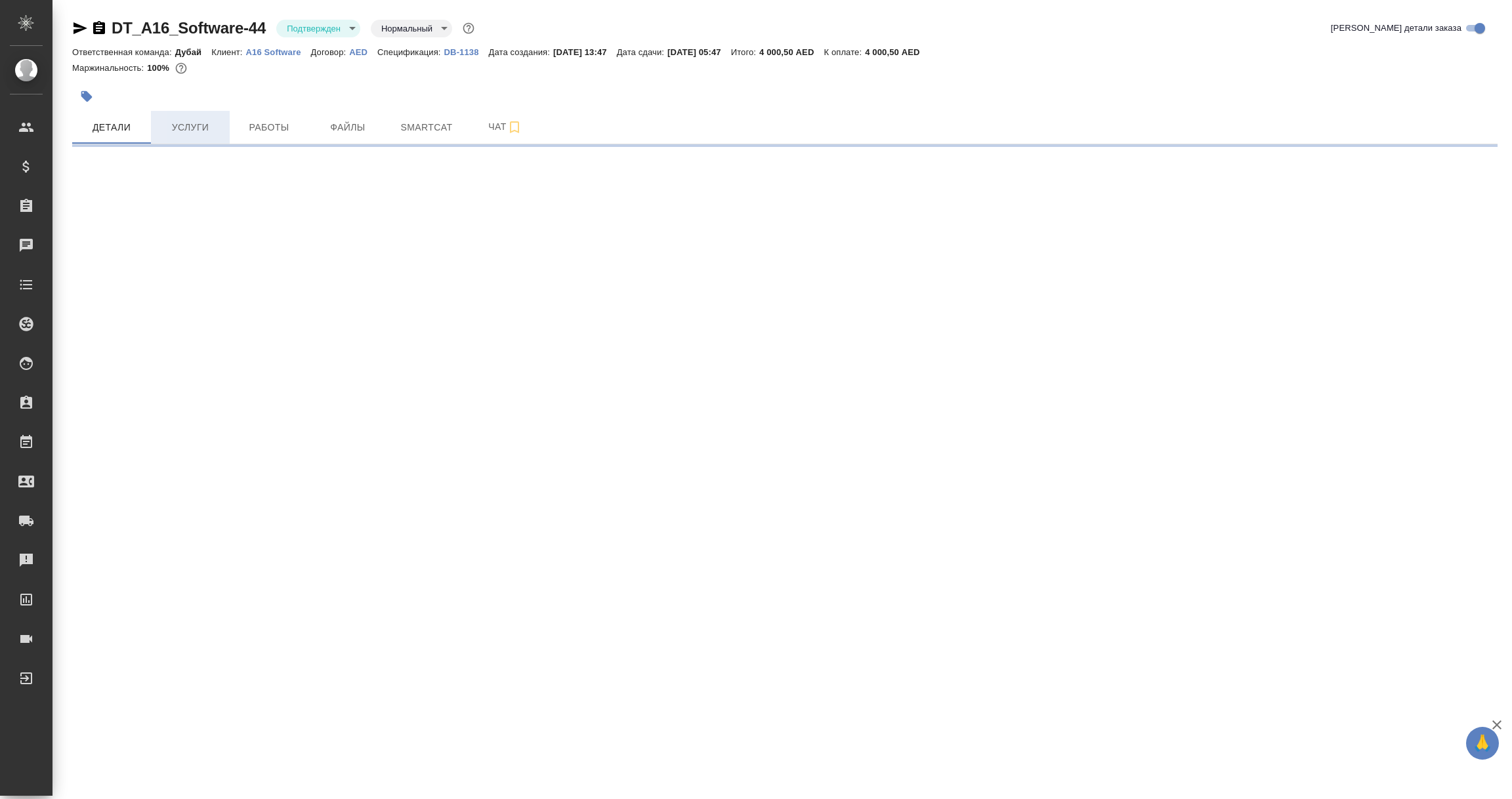
select select "RU"
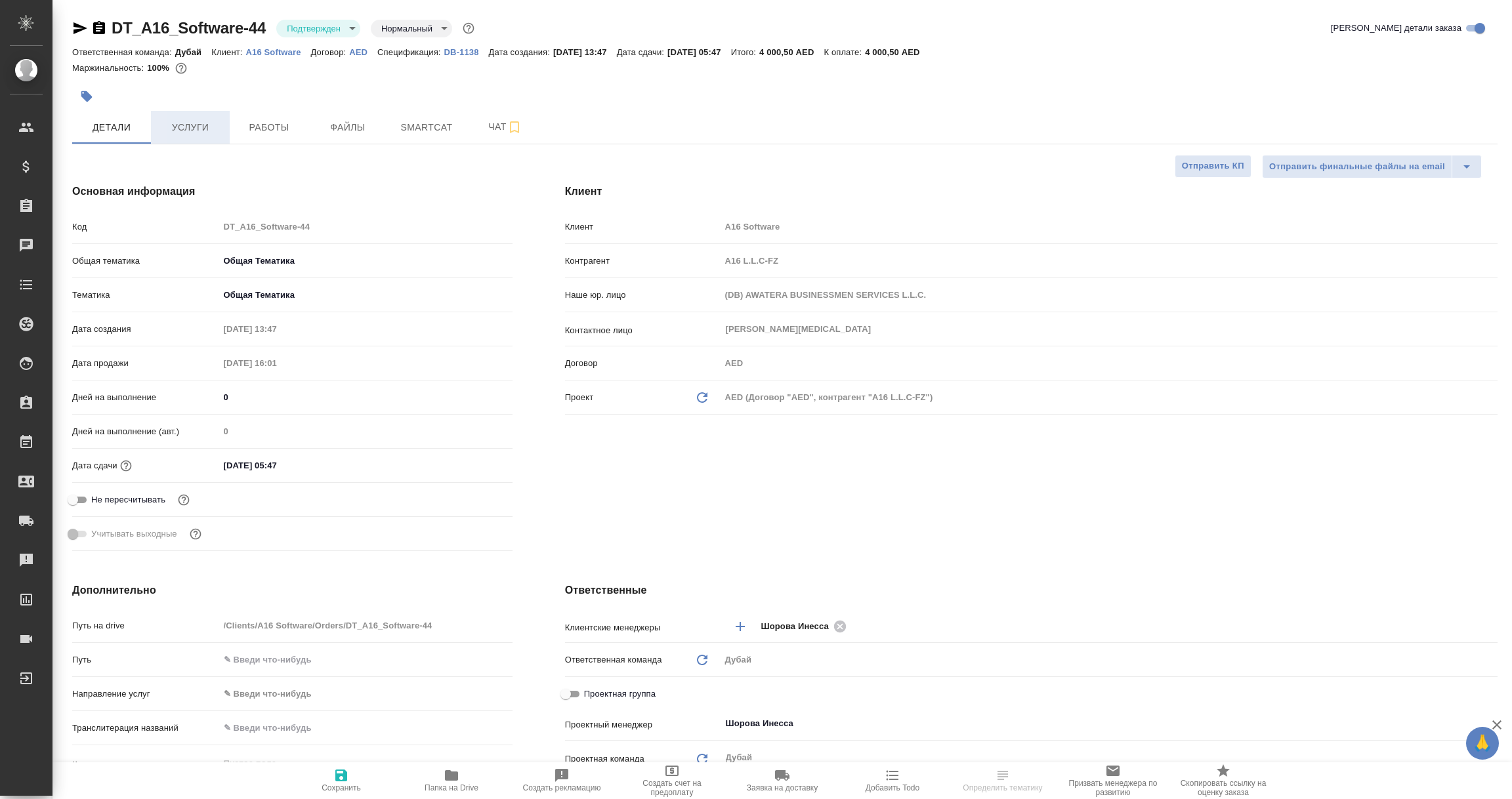
type textarea "x"
click at [183, 121] on span "Услуги" at bounding box center [190, 128] width 63 height 17
type textarea "x"
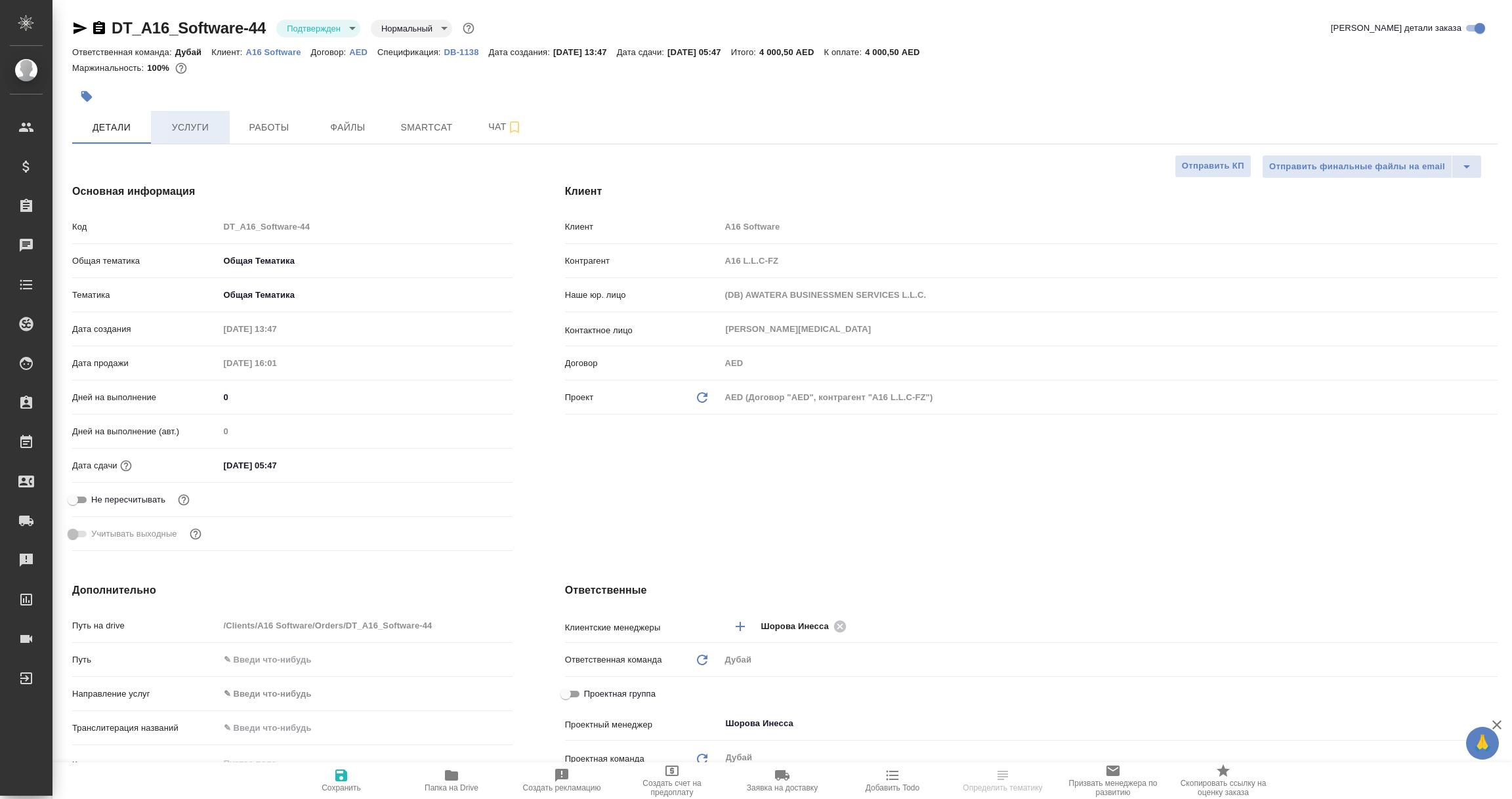
type textarea "x"
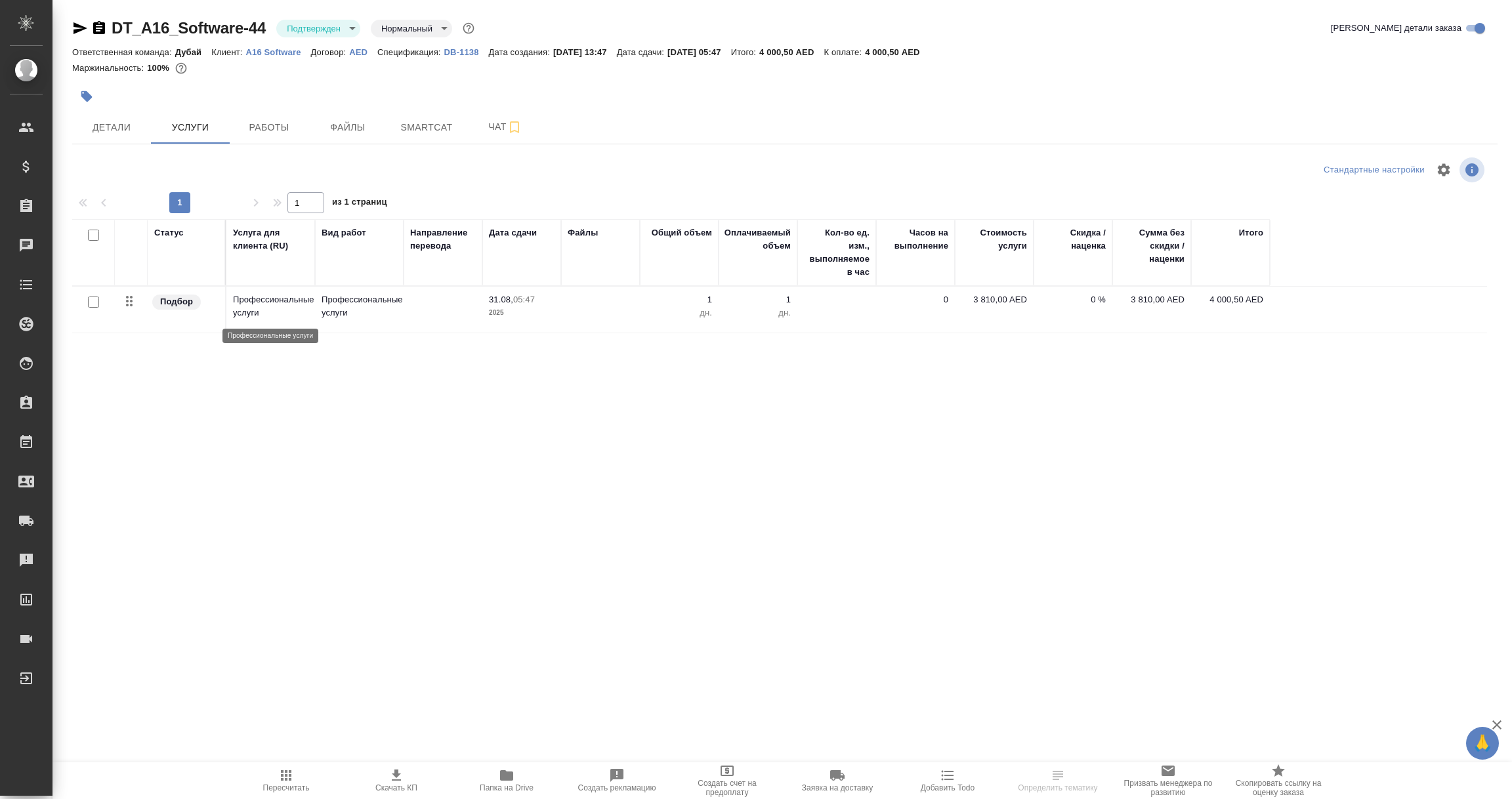
click at [268, 312] on p "Профессиональные услуги" at bounding box center [270, 306] width 75 height 26
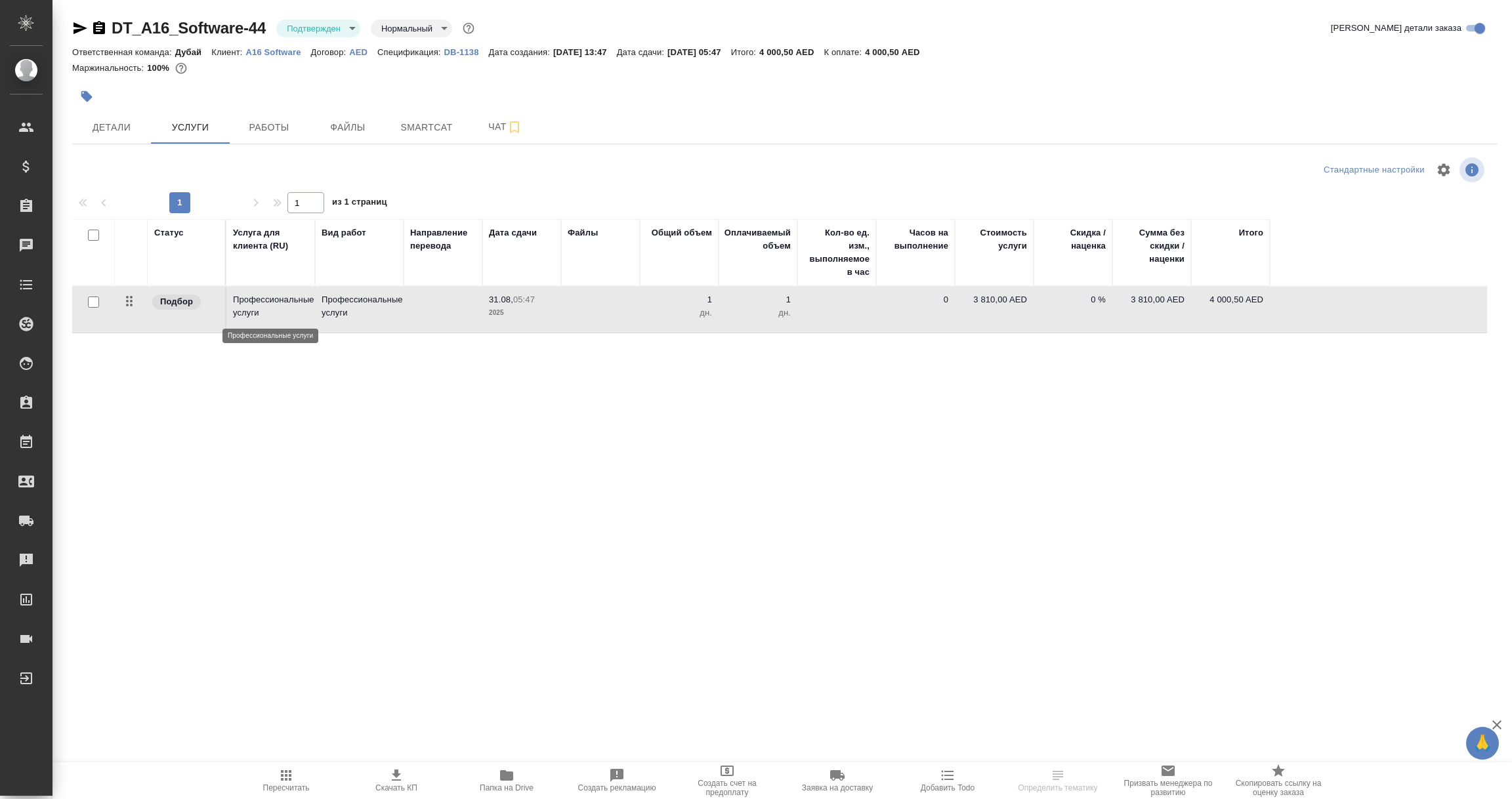
click at [268, 312] on p "Профессиональные услуги" at bounding box center [270, 306] width 75 height 26
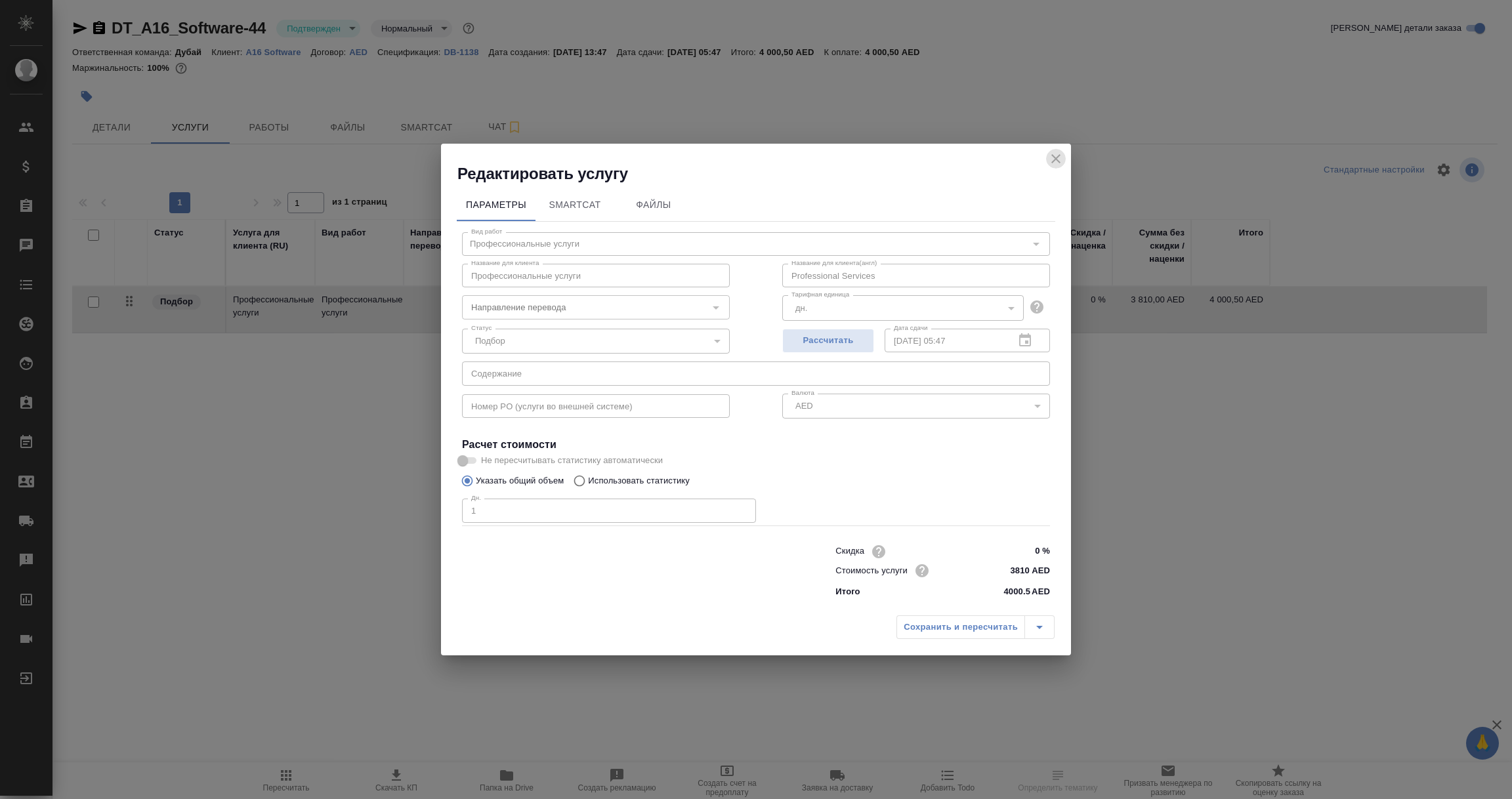
click at [1060, 155] on icon "close" at bounding box center [1056, 159] width 9 height 9
